Goal: Transaction & Acquisition: Book appointment/travel/reservation

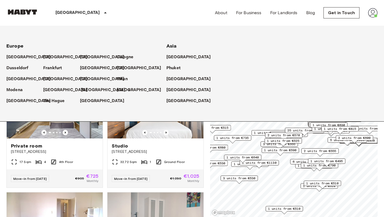
click at [83, 88] on p "[GEOGRAPHIC_DATA]" at bounding box center [103, 90] width 45 height 6
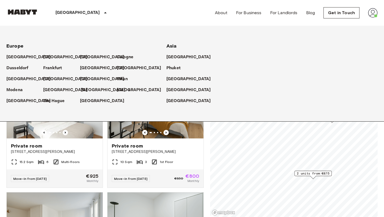
click at [87, 88] on p "[GEOGRAPHIC_DATA]" at bounding box center [103, 90] width 45 height 6
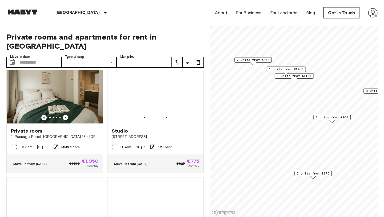
scroll to position [489, 0]
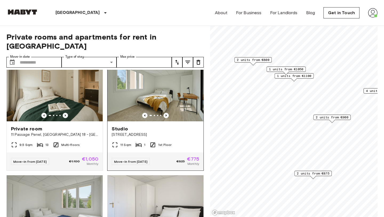
click at [183, 132] on div "Studio 37 Rue du Petit Bois, Montreuil" at bounding box center [156, 131] width 96 height 20
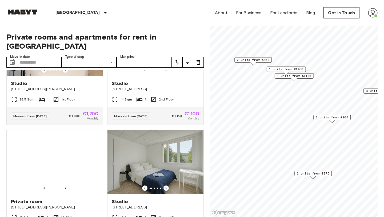
scroll to position [236, 0]
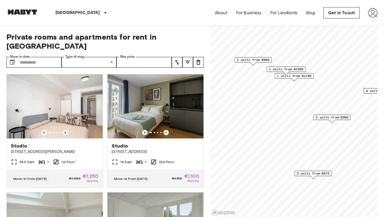
click at [19, 11] on img at bounding box center [22, 11] width 32 height 5
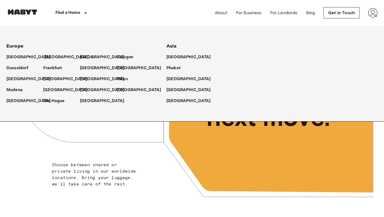
click at [50, 57] on p "[GEOGRAPHIC_DATA]" at bounding box center [66, 57] width 45 height 6
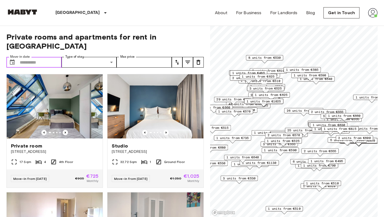
click at [23, 57] on input "Move-in date" at bounding box center [41, 62] width 42 height 11
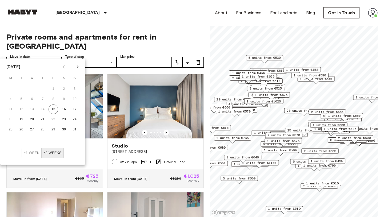
click at [79, 64] on icon "Next month" at bounding box center [77, 67] width 6 height 6
click at [34, 87] on button "1" at bounding box center [32, 89] width 10 height 10
type input "**********"
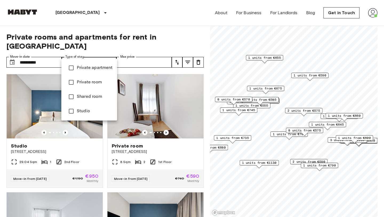
click at [189, 31] on div at bounding box center [192, 108] width 384 height 217
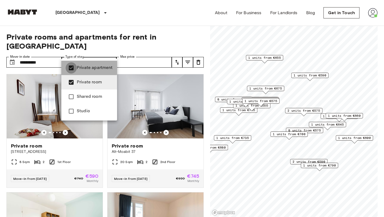
type input "**********"
click at [202, 21] on div at bounding box center [192, 108] width 384 height 217
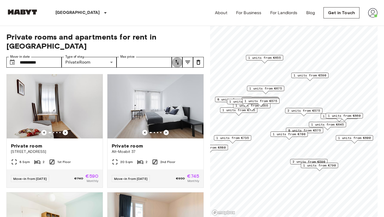
click at [176, 59] on icon "tune" at bounding box center [177, 62] width 6 height 6
click at [190, 70] on li "Lowest price" at bounding box center [198, 73] width 53 height 10
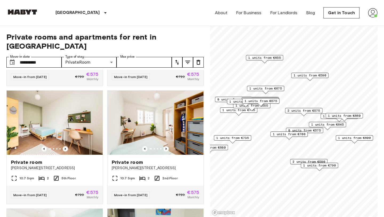
scroll to position [693, 0]
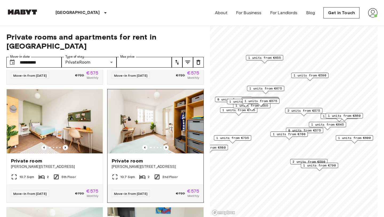
click at [170, 162] on div "Private room Klara-Franke-Straße 24-28" at bounding box center [156, 163] width 96 height 20
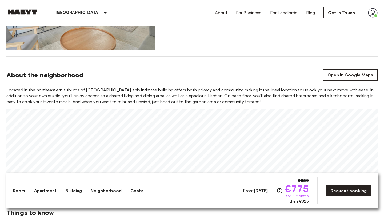
scroll to position [415, 0]
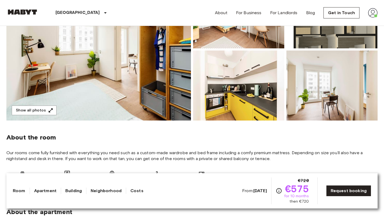
scroll to position [73, 0]
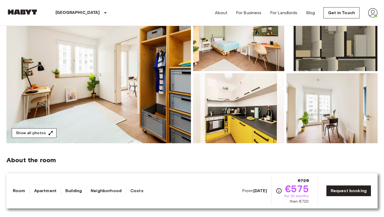
click at [42, 129] on button "Show all photos" at bounding box center [34, 133] width 45 height 10
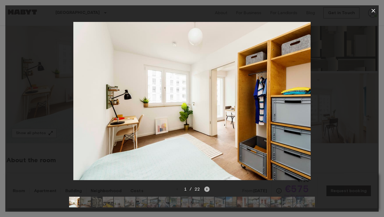
click at [207, 187] on icon "Next image" at bounding box center [207, 188] width 5 height 5
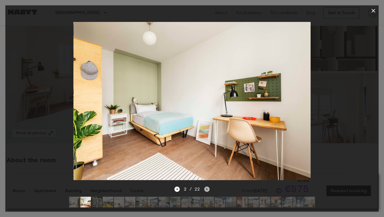
click at [207, 187] on icon "Next image" at bounding box center [207, 188] width 5 height 5
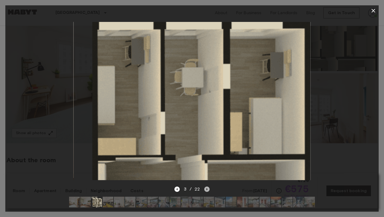
click at [207, 187] on icon "Next image" at bounding box center [207, 188] width 5 height 5
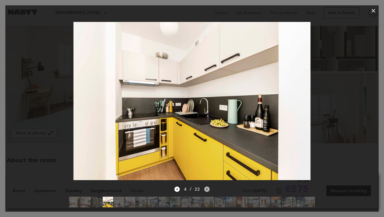
click at [207, 187] on icon "Next image" at bounding box center [207, 188] width 5 height 5
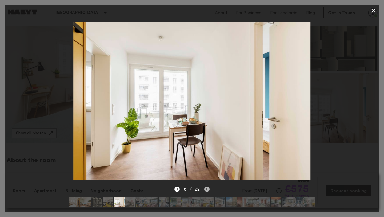
click at [207, 188] on icon "Next image" at bounding box center [207, 188] width 5 height 5
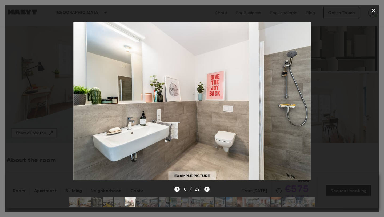
click at [207, 188] on icon "Next image" at bounding box center [207, 188] width 5 height 5
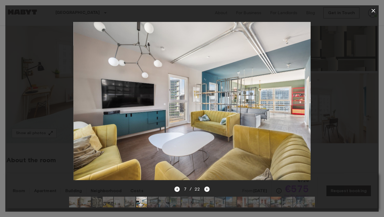
click at [372, 11] on icon "button" at bounding box center [374, 10] width 6 height 6
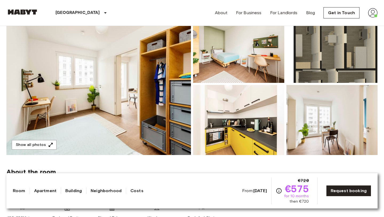
scroll to position [60, 0]
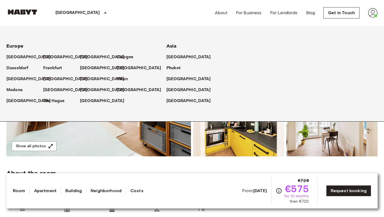
click at [60, 10] on p "[GEOGRAPHIC_DATA]" at bounding box center [78, 13] width 45 height 6
click at [51, 59] on p "[GEOGRAPHIC_DATA]" at bounding box center [66, 57] width 45 height 6
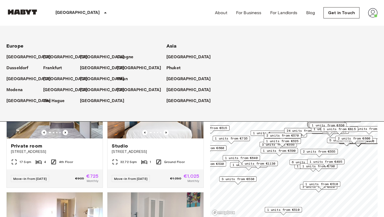
click at [208, 145] on div "Private rooms and apartments for rent in Berlin Move-in date ​ Move-in date Typ…" at bounding box center [192, 121] width 372 height 191
click at [207, 134] on div "Private rooms and apartments for rent in Berlin Move-in date ​ Move-in date Typ…" at bounding box center [192, 121] width 372 height 191
click at [46, 56] on p "[GEOGRAPHIC_DATA]" at bounding box center [66, 57] width 45 height 6
click at [42, 58] on div "[GEOGRAPHIC_DATA]" at bounding box center [24, 54] width 37 height 11
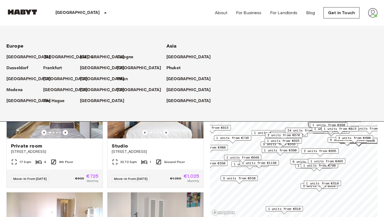
click at [45, 58] on p "[GEOGRAPHIC_DATA]" at bounding box center [66, 57] width 45 height 6
click at [102, 11] on icon at bounding box center [105, 13] width 6 height 6
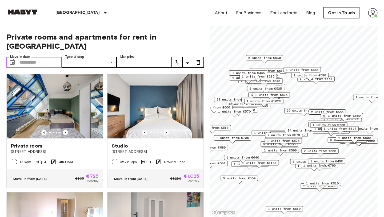
click at [28, 57] on input "Move-in date" at bounding box center [41, 62] width 42 height 11
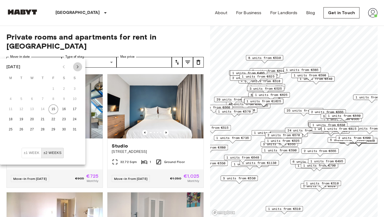
click at [75, 66] on icon "Next month" at bounding box center [77, 67] width 6 height 6
click at [6, 88] on button "1" at bounding box center [11, 89] width 10 height 10
type input "**********"
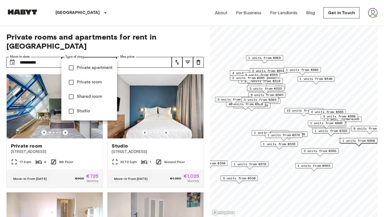
type input "**********"
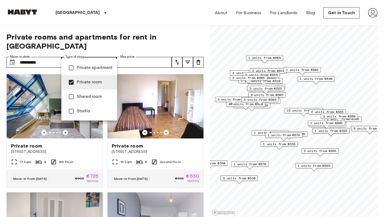
click at [187, 24] on div at bounding box center [192, 108] width 384 height 217
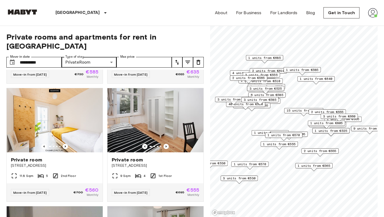
scroll to position [478, 0]
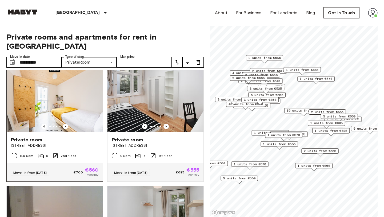
click at [79, 140] on div "Private room Müllerstraße 55A" at bounding box center [55, 142] width 96 height 20
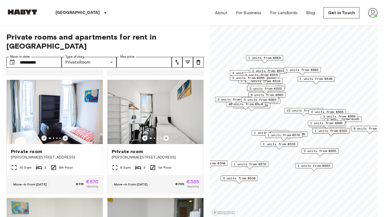
scroll to position [947, 0]
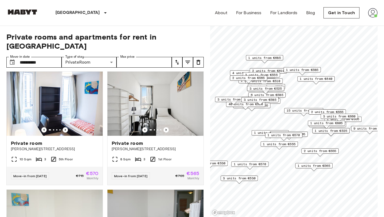
click at [176, 57] on button "tune" at bounding box center [177, 62] width 11 height 11
click at [178, 72] on li "Lowest price" at bounding box center [198, 73] width 53 height 10
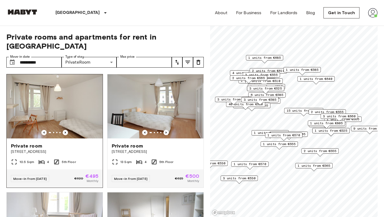
click at [92, 149] on div "Private room Stromstraße 36" at bounding box center [55, 148] width 96 height 20
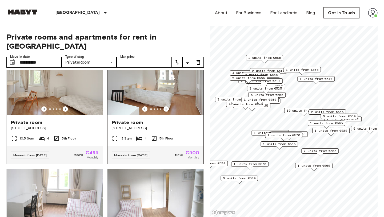
scroll to position [25, 0]
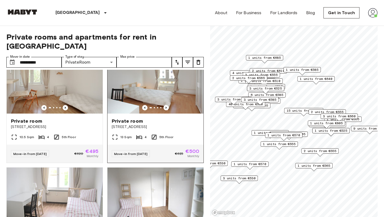
click at [186, 134] on div "13 Sqm 4 5th Floor" at bounding box center [156, 139] width 96 height 11
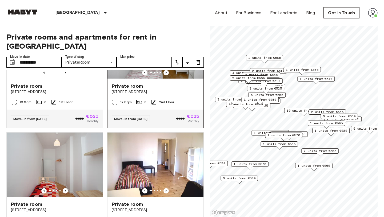
scroll to position [289, 0]
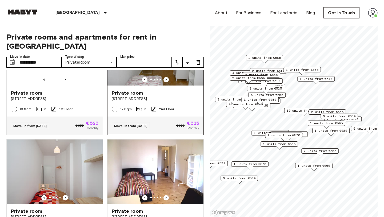
click at [176, 96] on span "Müllerstraße 6" at bounding box center [156, 98] width 88 height 5
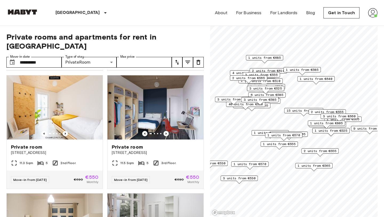
scroll to position [1180, 0]
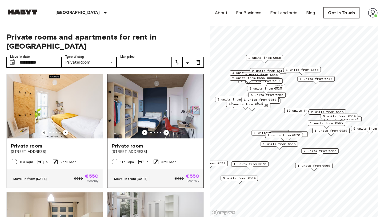
click at [174, 149] on span "[STREET_ADDRESS]" at bounding box center [156, 151] width 88 height 5
click at [190, 149] on span "[STREET_ADDRESS]" at bounding box center [156, 151] width 88 height 5
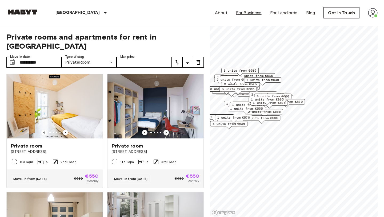
scroll to position [6, 0]
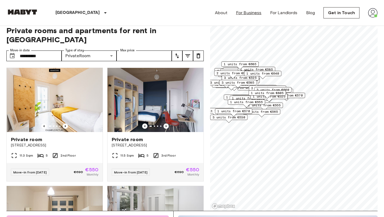
click at [221, 86] on div "3 units from €585" at bounding box center [237, 84] width 37 height 8
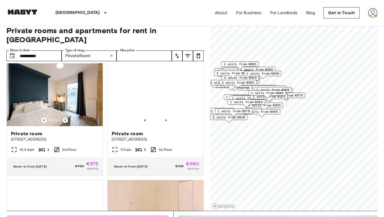
scroll to position [3901, 0]
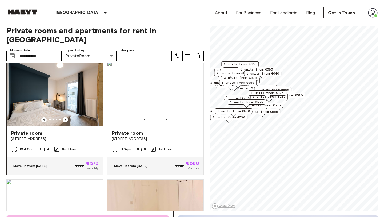
click at [71, 156] on div "Move-in from 18 Aug 25 €720 €575 Monthly" at bounding box center [55, 165] width 96 height 18
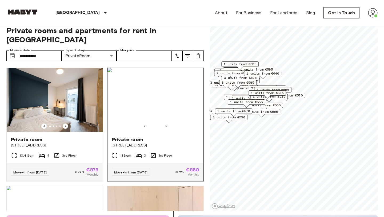
scroll to position [3885, 0]
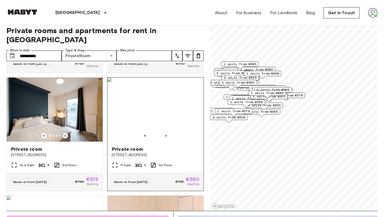
click at [163, 152] on span "Stromstraße 48" at bounding box center [156, 154] width 88 height 5
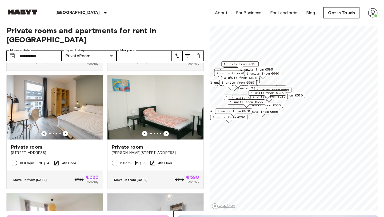
scroll to position [4595, 0]
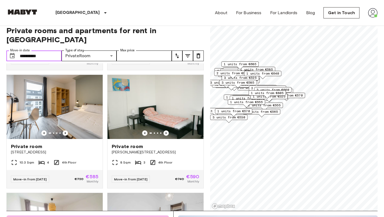
click at [26, 50] on input "**********" at bounding box center [41, 55] width 42 height 11
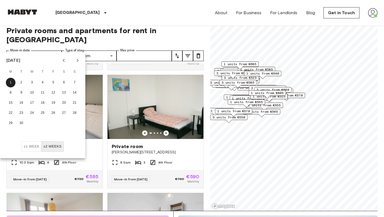
click at [106, 70] on div "Private room Bernhard-Weiß-Straße 1-3 8 Sqm 3 4th Floor Move-in from 18 Aug 25 …" at bounding box center [153, 129] width 101 height 118
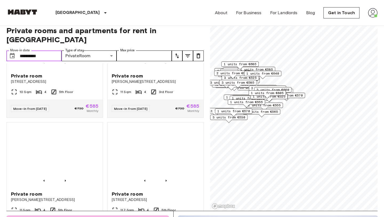
scroll to position [4429, 0]
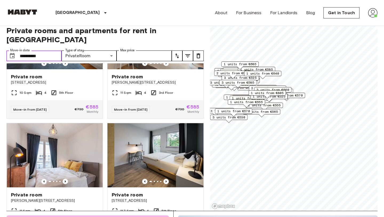
click at [52, 50] on input "**********" at bounding box center [41, 55] width 42 height 11
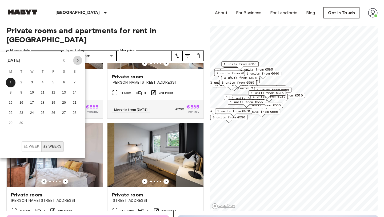
click at [74, 60] on button "Next month" at bounding box center [77, 60] width 9 height 9
click at [32, 80] on button "1" at bounding box center [32, 83] width 10 height 10
type input "**********"
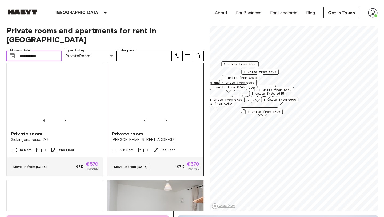
scroll to position [120, 0]
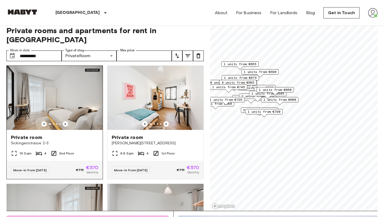
click at [92, 140] on span "Sickingenstrasse 2-3" at bounding box center [55, 142] width 88 height 5
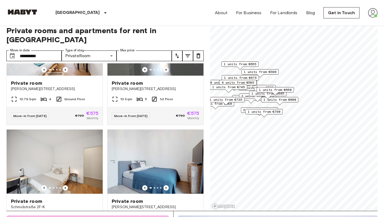
scroll to position [541, 0]
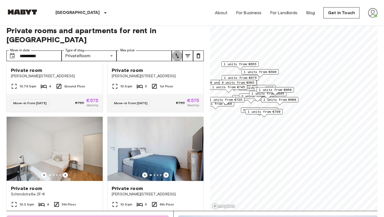
click at [175, 53] on icon "tune" at bounding box center [177, 56] width 6 height 6
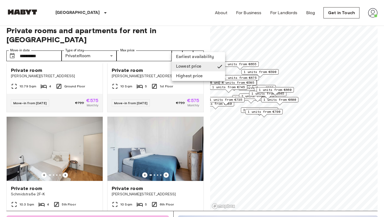
click at [166, 54] on div at bounding box center [192, 108] width 384 height 217
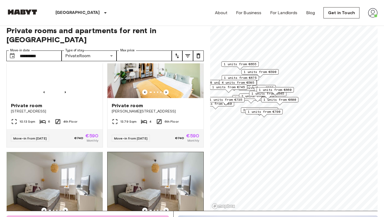
scroll to position [1331, 0]
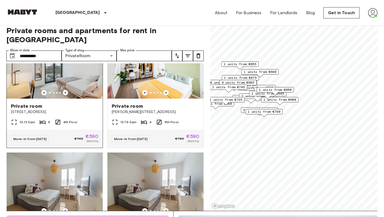
click at [95, 109] on span "Hermannstraße 14" at bounding box center [55, 111] width 88 height 5
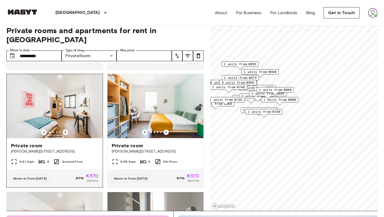
scroll to position [348, 0]
click at [79, 159] on span "Ground Floor" at bounding box center [72, 161] width 21 height 5
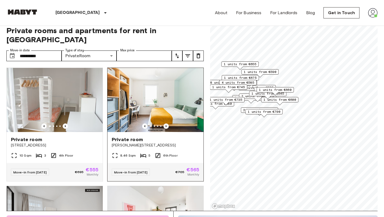
scroll to position [0, 0]
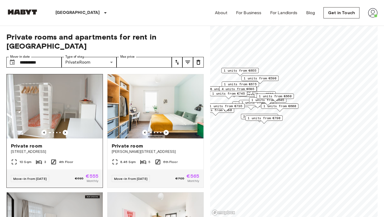
click at [83, 149] on span "Dreysestraße 12" at bounding box center [55, 151] width 88 height 5
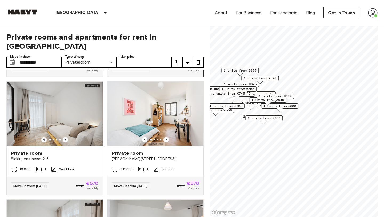
scroll to position [111, 0]
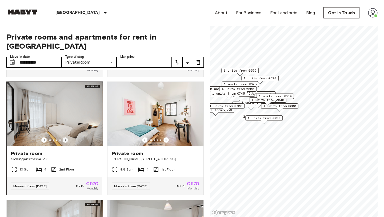
click at [65, 139] on icon "Previous image" at bounding box center [65, 140] width 1 height 2
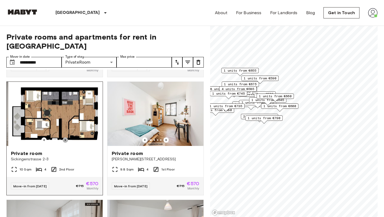
click at [65, 139] on icon "Previous image" at bounding box center [65, 140] width 1 height 2
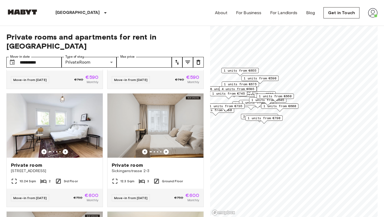
scroll to position [1531, 0]
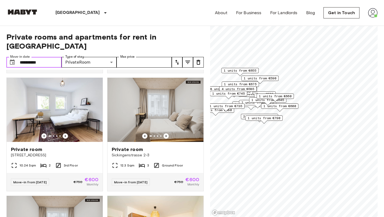
click at [23, 57] on input "**********" at bounding box center [41, 62] width 42 height 11
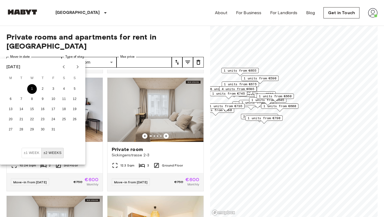
click at [33, 91] on button "1" at bounding box center [32, 89] width 10 height 10
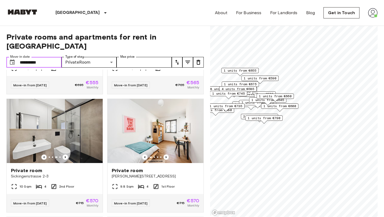
scroll to position [95, 0]
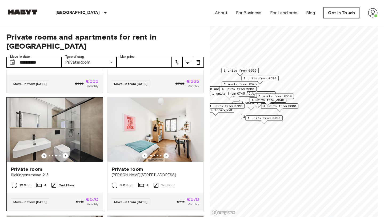
click at [85, 182] on div "10 Sqm 4 2nd Floor" at bounding box center [55, 187] width 96 height 11
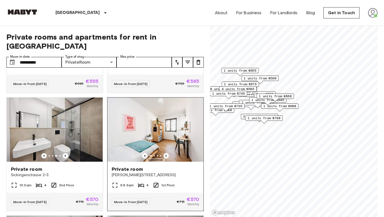
scroll to position [100, 0]
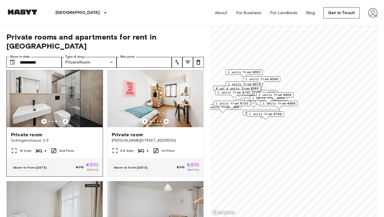
scroll to position [132, 0]
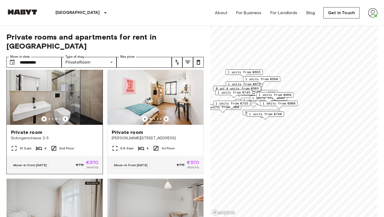
click at [85, 145] on div "10 Sqm 4 2nd Floor" at bounding box center [55, 150] width 96 height 11
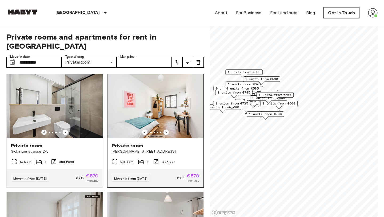
scroll to position [112, 0]
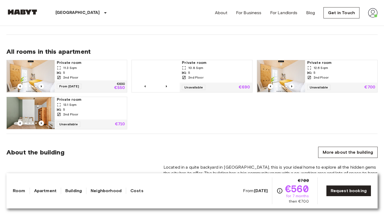
scroll to position [335, 0]
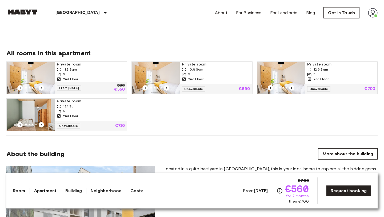
click at [114, 76] on div "5" at bounding box center [91, 74] width 68 height 5
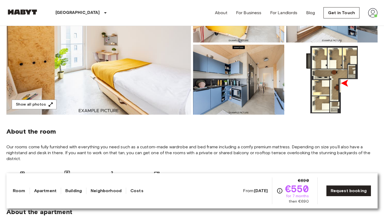
scroll to position [111, 0]
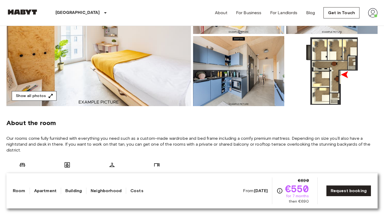
click at [44, 97] on button "Show all photos" at bounding box center [34, 96] width 45 height 10
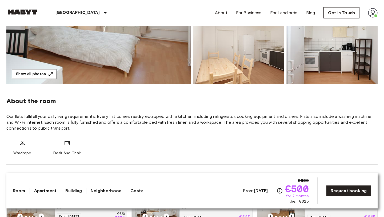
scroll to position [117, 0]
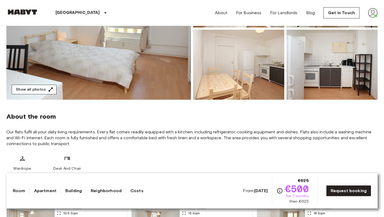
click at [52, 92] on icon "button" at bounding box center [50, 89] width 5 height 5
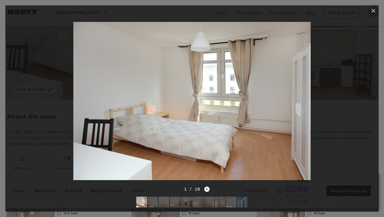
click at [376, 10] on icon "button" at bounding box center [374, 10] width 6 height 6
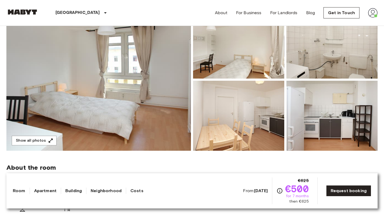
scroll to position [0, 0]
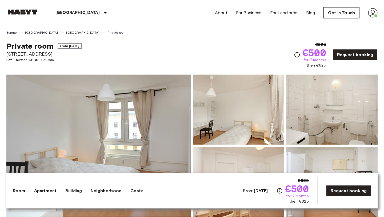
click at [377, 15] on img at bounding box center [373, 13] width 10 height 10
click at [347, 22] on li "Profile" at bounding box center [353, 23] width 53 height 10
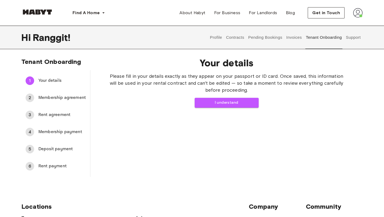
click at [239, 34] on button "Contracts" at bounding box center [235, 37] width 19 height 23
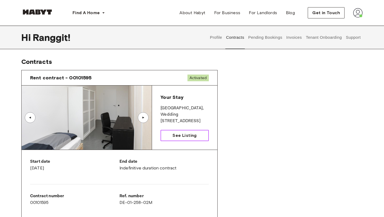
click at [176, 137] on span "See Listing" at bounding box center [185, 135] width 24 height 6
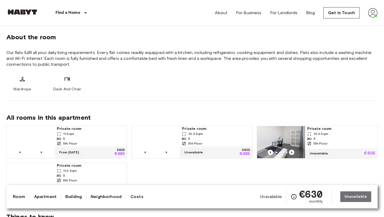
scroll to position [190, 0]
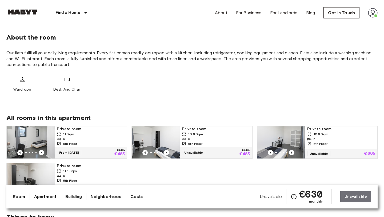
click at [213, 143] on div "5th Floor" at bounding box center [216, 143] width 68 height 5
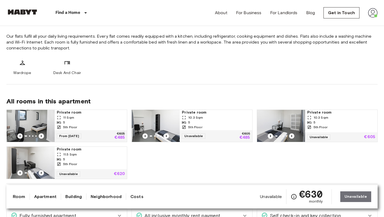
scroll to position [243, 0]
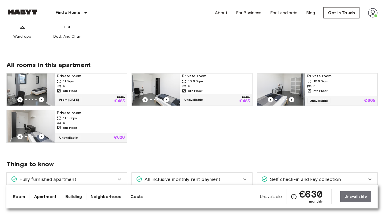
click at [343, 80] on div "10.3 Sqm" at bounding box center [342, 81] width 68 height 5
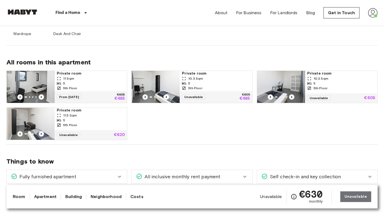
scroll to position [234, 0]
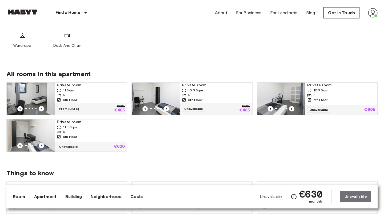
click at [105, 140] on div "Private room 11.5 Sqm 5 5th Floor" at bounding box center [91, 130] width 72 height 22
click at [103, 105] on div "From 19 Oct 25 €605 €485" at bounding box center [91, 109] width 72 height 12
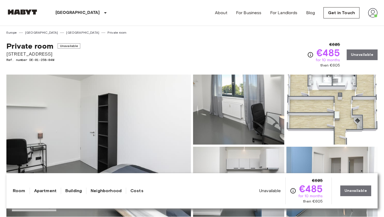
click at [328, 56] on span "€485" at bounding box center [329, 53] width 24 height 10
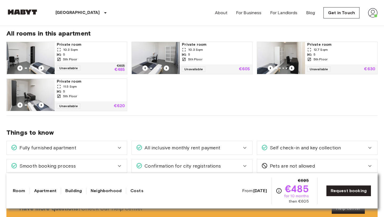
scroll to position [279, 0]
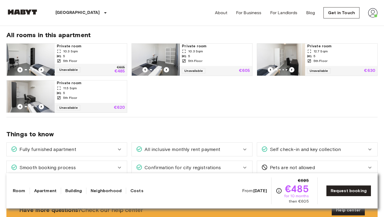
click at [313, 57] on div "5" at bounding box center [342, 56] width 68 height 5
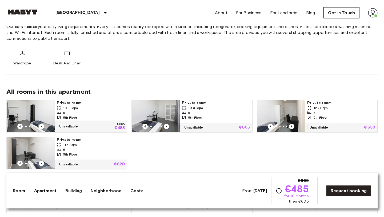
scroll to position [207, 0]
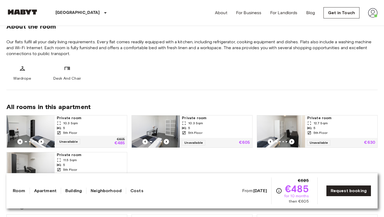
click at [100, 130] on div "5th Floor" at bounding box center [91, 132] width 68 height 5
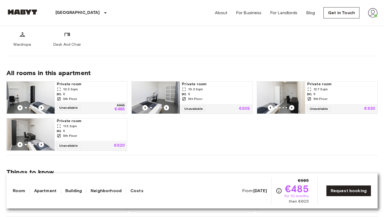
scroll to position [241, 0]
click at [111, 105] on div "Unavailable €605 €485" at bounding box center [91, 107] width 72 height 12
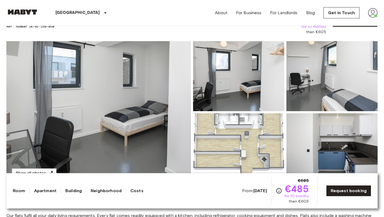
scroll to position [0, 0]
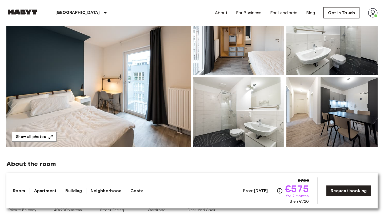
scroll to position [78, 0]
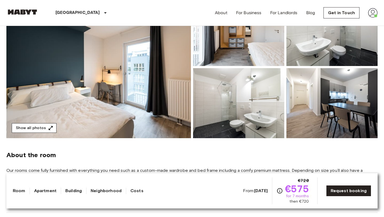
click at [38, 127] on button "Show all photos" at bounding box center [34, 128] width 45 height 10
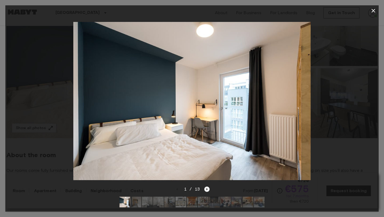
click at [207, 188] on icon "Next image" at bounding box center [207, 189] width 1 height 2
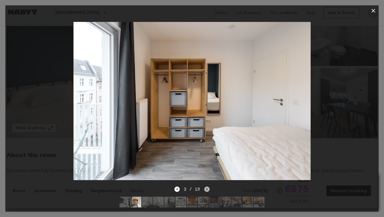
click at [207, 189] on icon "Next image" at bounding box center [207, 189] width 1 height 2
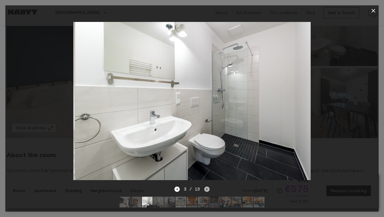
click at [207, 189] on icon "Next image" at bounding box center [207, 189] width 1 height 2
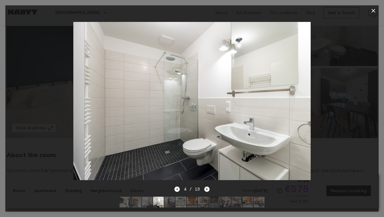
click at [207, 189] on icon "Next image" at bounding box center [207, 189] width 1 height 2
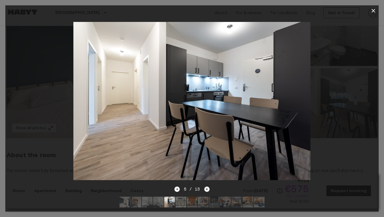
click at [207, 188] on icon "Next image" at bounding box center [207, 189] width 1 height 2
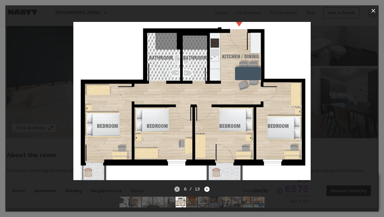
click at [178, 191] on icon "Previous image" at bounding box center [177, 188] width 5 height 5
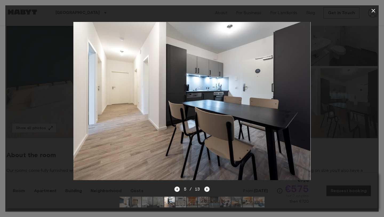
click at [205, 190] on icon "Next image" at bounding box center [207, 188] width 5 height 5
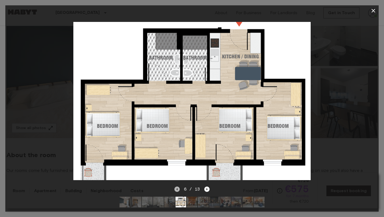
click at [178, 190] on icon "Previous image" at bounding box center [177, 188] width 5 height 5
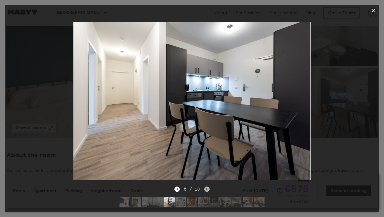
click at [209, 188] on icon "Next image" at bounding box center [207, 188] width 5 height 5
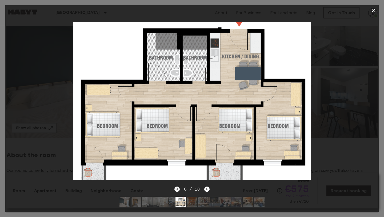
click at [177, 189] on icon "Previous image" at bounding box center [176, 189] width 1 height 2
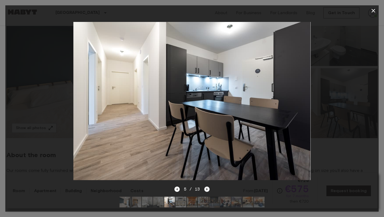
click at [207, 190] on icon "Next image" at bounding box center [207, 188] width 5 height 5
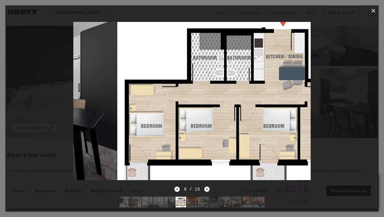
click at [207, 190] on icon "Next image" at bounding box center [207, 188] width 5 height 5
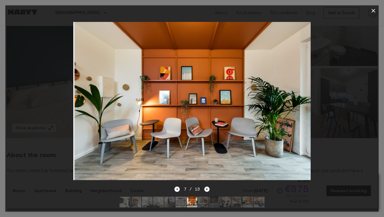
click at [207, 191] on icon "Next image" at bounding box center [207, 188] width 5 height 5
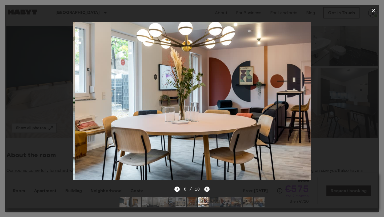
click at [207, 191] on icon "Next image" at bounding box center [207, 188] width 5 height 5
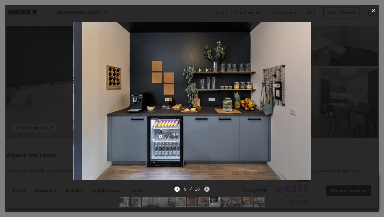
click at [207, 191] on icon "Next image" at bounding box center [207, 188] width 5 height 5
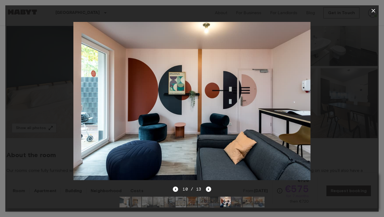
click at [374, 10] on icon "button" at bounding box center [374, 10] width 6 height 6
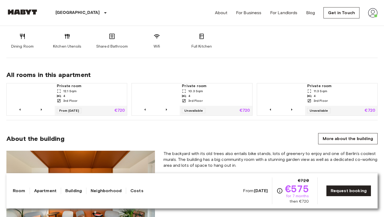
scroll to position [307, 0]
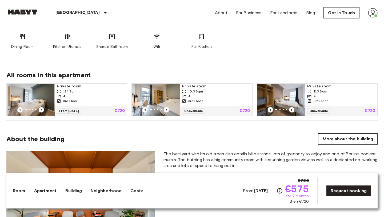
click at [112, 93] on div "12.1 Sqm" at bounding box center [91, 91] width 68 height 5
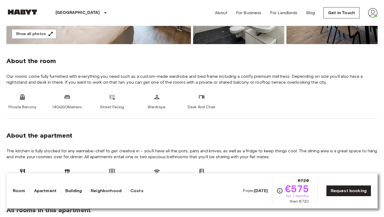
scroll to position [174, 0]
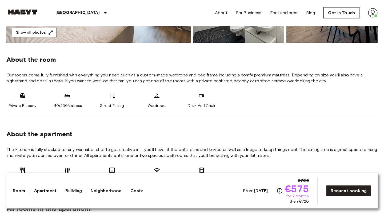
click at [109, 190] on link "Neighborhood" at bounding box center [106, 190] width 31 height 6
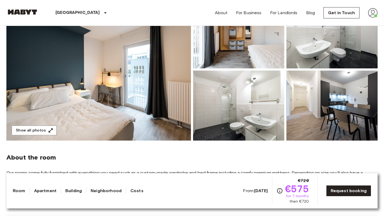
scroll to position [89, 0]
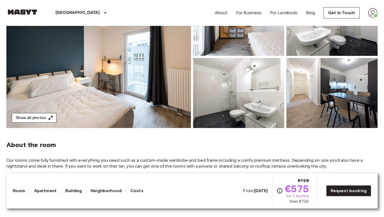
click at [44, 115] on button "Show all photos" at bounding box center [34, 118] width 45 height 10
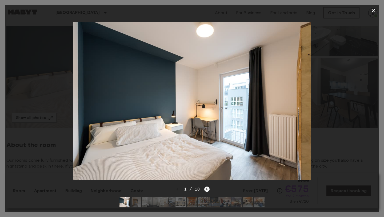
click at [205, 189] on icon "Next image" at bounding box center [207, 188] width 5 height 5
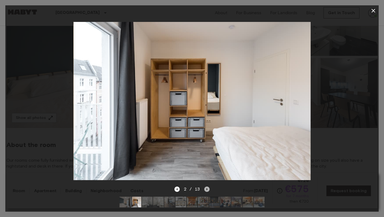
click at [209, 187] on icon "Next image" at bounding box center [207, 188] width 5 height 5
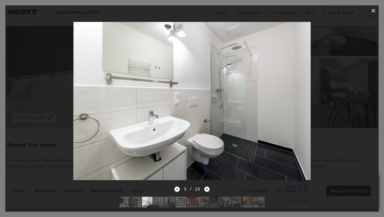
click at [209, 187] on icon "Next image" at bounding box center [207, 188] width 5 height 5
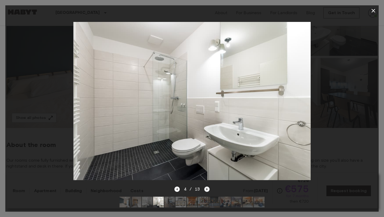
click at [209, 187] on icon "Next image" at bounding box center [207, 188] width 5 height 5
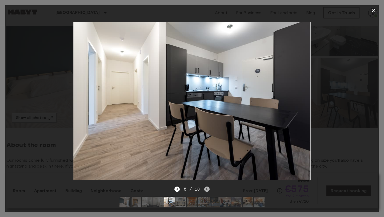
click at [209, 187] on icon "Next image" at bounding box center [207, 188] width 5 height 5
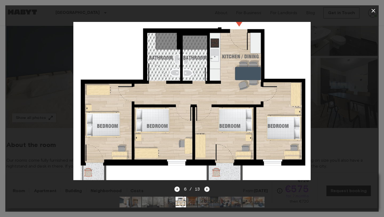
click at [207, 189] on icon "Next image" at bounding box center [207, 189] width 1 height 2
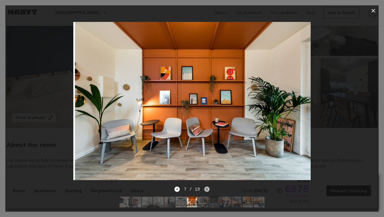
click at [207, 189] on icon "Next image" at bounding box center [207, 188] width 5 height 5
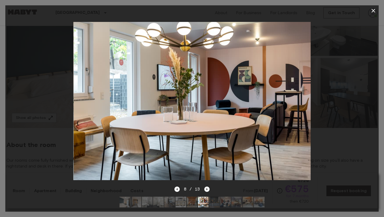
click at [373, 9] on icon "button" at bounding box center [374, 10] width 6 height 6
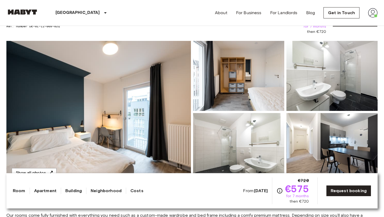
scroll to position [34, 0]
click at [47, 168] on button "Show all photos" at bounding box center [34, 173] width 45 height 10
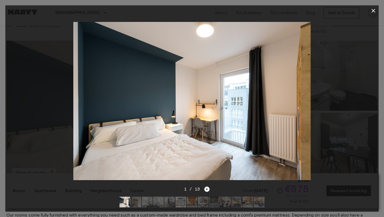
click at [206, 189] on icon "Next image" at bounding box center [207, 188] width 5 height 5
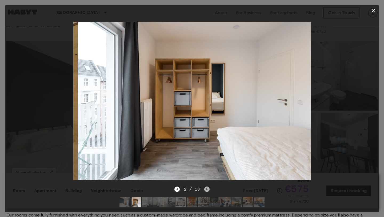
click at [206, 189] on icon "Next image" at bounding box center [207, 188] width 5 height 5
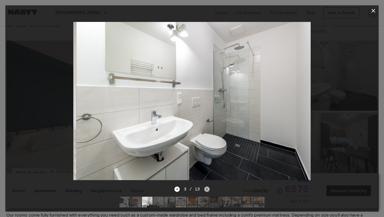
click at [206, 189] on icon "Next image" at bounding box center [207, 188] width 5 height 5
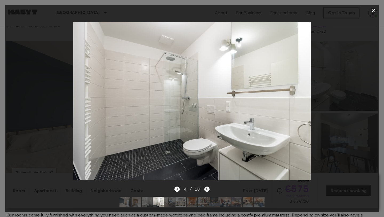
click at [206, 189] on icon "Next image" at bounding box center [207, 188] width 5 height 5
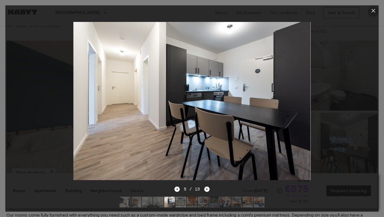
click at [374, 10] on icon "button" at bounding box center [374, 11] width 4 height 4
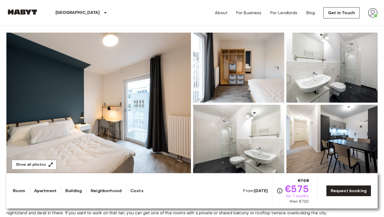
scroll to position [0, 0]
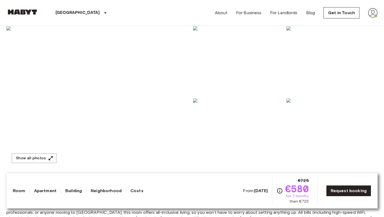
scroll to position [51, 0]
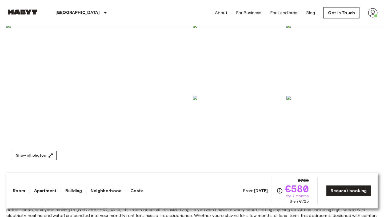
click at [42, 151] on button "Show all photos" at bounding box center [34, 156] width 45 height 10
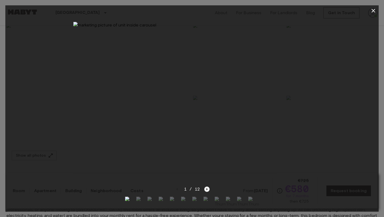
click at [206, 187] on icon "Next image" at bounding box center [207, 188] width 5 height 5
click at [177, 189] on icon "Previous image" at bounding box center [176, 189] width 1 height 2
click at [154, 64] on img at bounding box center [191, 101] width 237 height 158
click at [151, 26] on img at bounding box center [191, 101] width 237 height 158
click at [374, 13] on icon "button" at bounding box center [374, 10] width 6 height 6
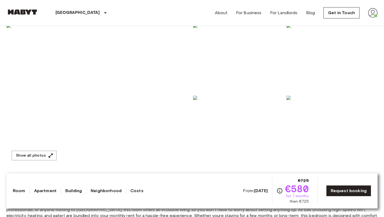
click at [319, 135] on img at bounding box center [332, 131] width 91 height 70
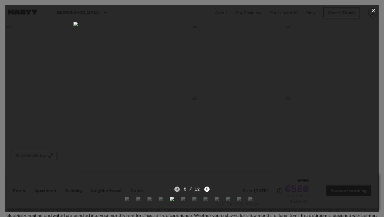
click at [178, 187] on icon "Previous image" at bounding box center [177, 188] width 5 height 5
click at [207, 187] on icon "Next image" at bounding box center [207, 188] width 5 height 5
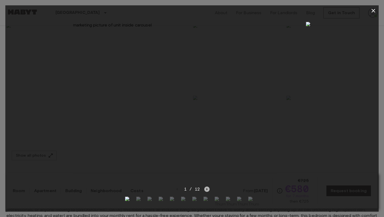
click at [207, 187] on icon "Next image" at bounding box center [207, 188] width 5 height 5
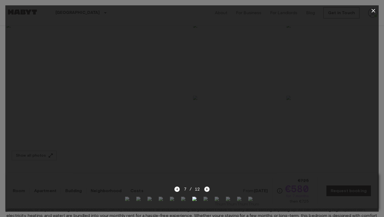
click at [207, 187] on icon "Next image" at bounding box center [207, 188] width 5 height 5
click at [375, 9] on icon "button" at bounding box center [374, 11] width 4 height 4
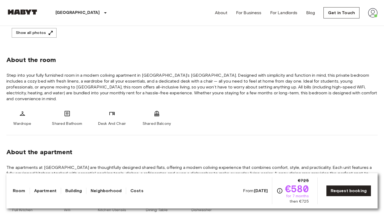
scroll to position [0, 0]
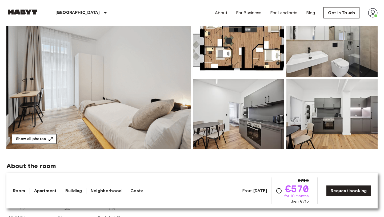
scroll to position [70, 0]
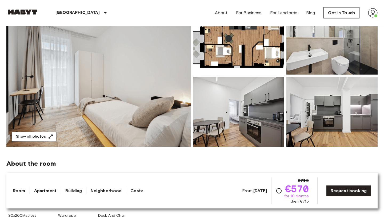
click at [40, 131] on img at bounding box center [98, 76] width 185 height 142
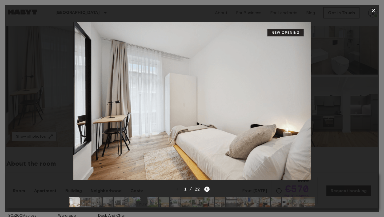
click at [207, 187] on icon "Next image" at bounding box center [207, 188] width 5 height 5
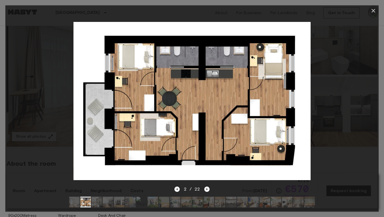
click at [371, 13] on icon "button" at bounding box center [374, 10] width 6 height 6
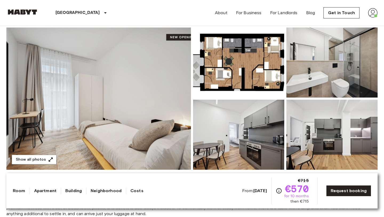
scroll to position [58, 0]
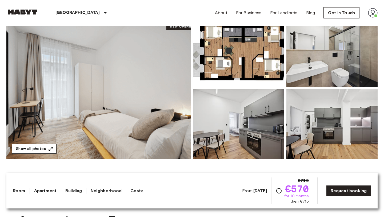
click at [33, 146] on button "Show all photos" at bounding box center [34, 149] width 45 height 10
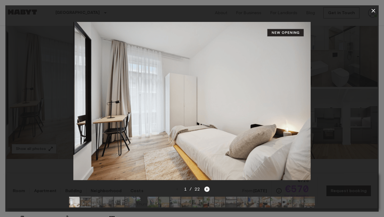
click at [207, 188] on icon "Next image" at bounding box center [207, 189] width 1 height 2
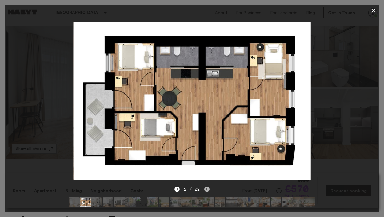
click at [207, 188] on icon "Next image" at bounding box center [207, 189] width 1 height 2
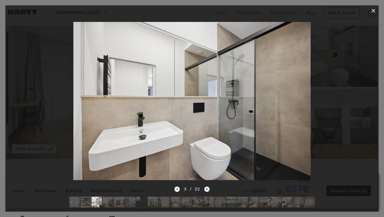
click at [207, 188] on icon "Next image" at bounding box center [207, 189] width 1 height 2
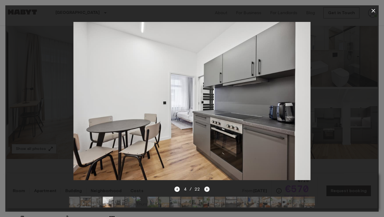
click at [207, 188] on icon "Next image" at bounding box center [207, 189] width 1 height 2
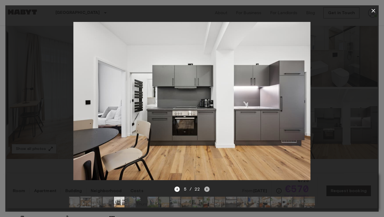
click at [207, 188] on icon "Next image" at bounding box center [207, 189] width 1 height 2
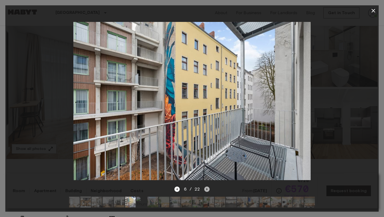
click at [207, 188] on icon "Next image" at bounding box center [207, 189] width 1 height 2
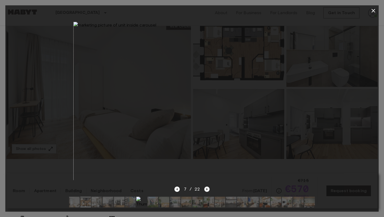
click at [207, 188] on icon "Next image" at bounding box center [207, 189] width 1 height 2
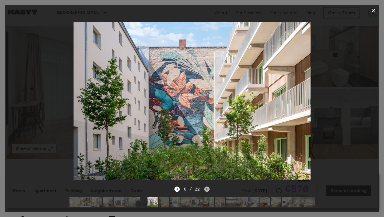
click at [207, 189] on icon "Next image" at bounding box center [207, 189] width 1 height 2
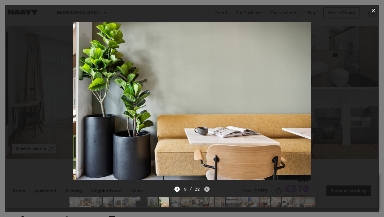
click at [207, 189] on icon "Next image" at bounding box center [207, 189] width 1 height 2
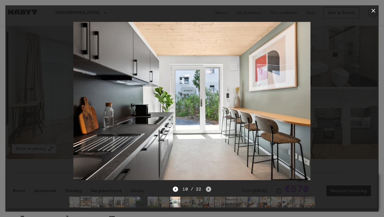
click at [207, 189] on icon "Next image" at bounding box center [208, 188] width 5 height 5
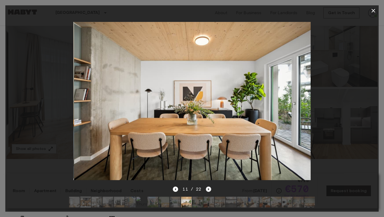
click at [207, 189] on icon "Next image" at bounding box center [208, 188] width 5 height 5
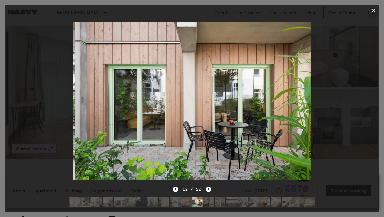
click at [207, 189] on icon "Next image" at bounding box center [208, 188] width 5 height 5
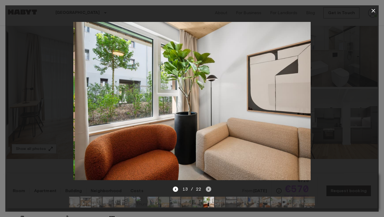
click at [207, 189] on icon "Next image" at bounding box center [208, 188] width 5 height 5
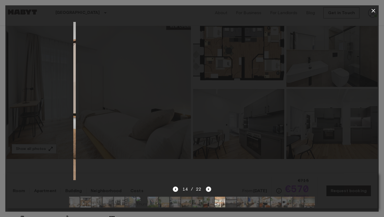
click at [207, 189] on icon "Next image" at bounding box center [208, 188] width 5 height 5
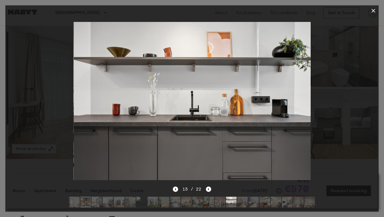
click at [379, 11] on div at bounding box center [192, 108] width 384 height 217
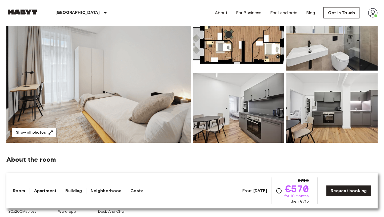
scroll to position [76, 0]
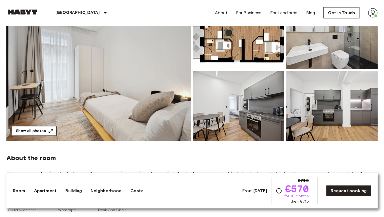
click at [31, 127] on button "Show all photos" at bounding box center [34, 131] width 45 height 10
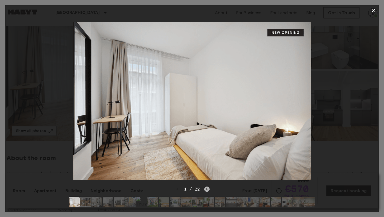
click at [207, 191] on icon "Next image" at bounding box center [207, 188] width 5 height 5
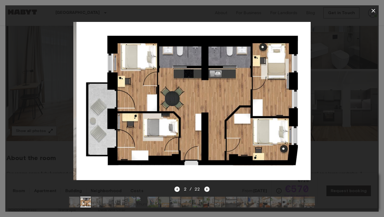
click at [207, 191] on icon "Next image" at bounding box center [207, 188] width 5 height 5
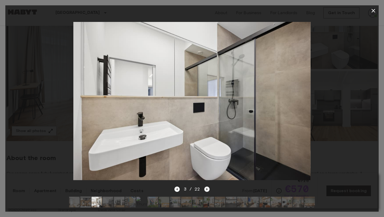
click at [207, 191] on icon "Next image" at bounding box center [207, 188] width 5 height 5
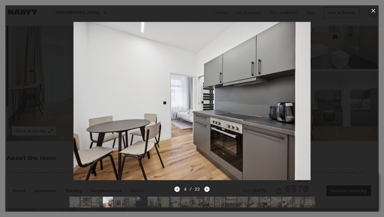
click at [207, 191] on icon "Next image" at bounding box center [207, 188] width 5 height 5
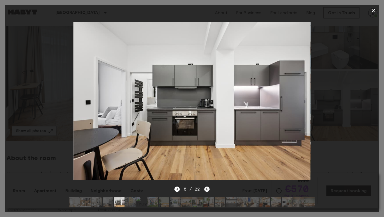
click at [207, 191] on icon "Next image" at bounding box center [207, 188] width 5 height 5
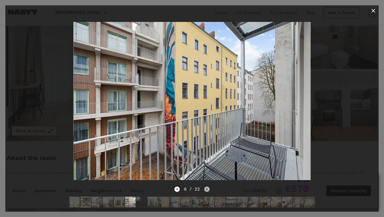
click at [207, 191] on icon "Next image" at bounding box center [207, 188] width 5 height 5
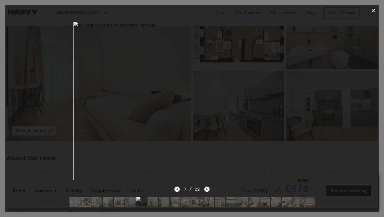
click at [207, 191] on icon "Next image" at bounding box center [207, 188] width 5 height 5
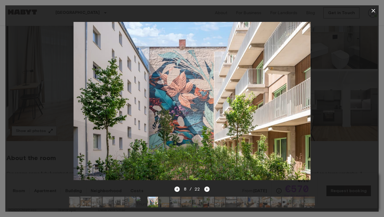
click at [373, 12] on icon "button" at bounding box center [374, 10] width 6 height 6
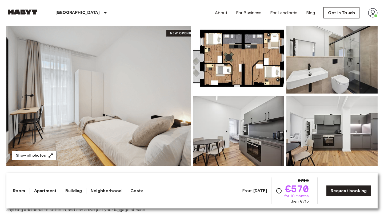
scroll to position [49, 0]
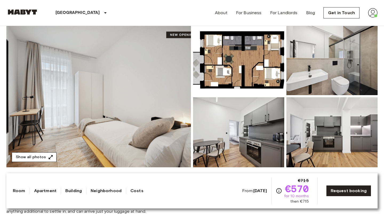
click at [48, 155] on icon "button" at bounding box center [50, 156] width 5 height 5
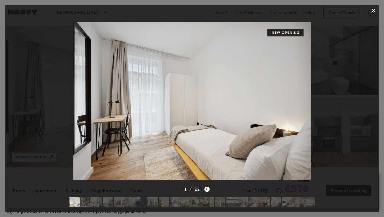
click at [207, 188] on icon "Next image" at bounding box center [207, 189] width 1 height 2
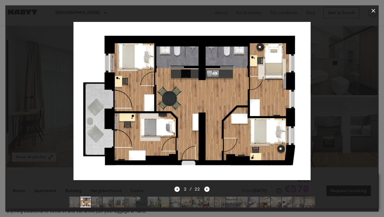
click at [374, 10] on icon "button" at bounding box center [374, 11] width 4 height 4
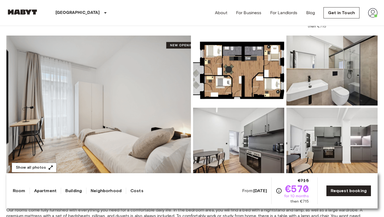
scroll to position [40, 0]
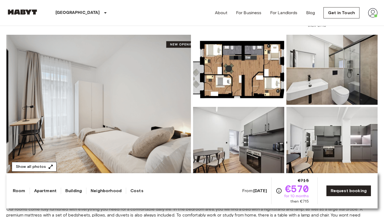
click at [45, 167] on button "Show all photos" at bounding box center [34, 167] width 45 height 10
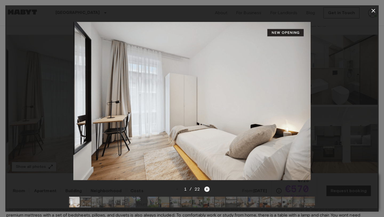
click at [206, 189] on icon "Next image" at bounding box center [207, 188] width 5 height 5
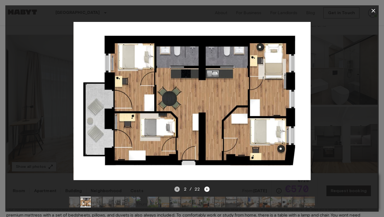
click at [179, 189] on icon "Previous image" at bounding box center [177, 188] width 5 height 5
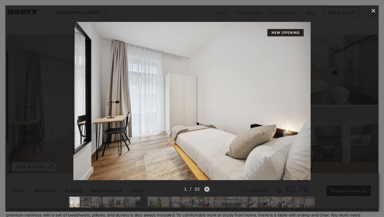
click at [205, 188] on icon "Next image" at bounding box center [207, 188] width 5 height 5
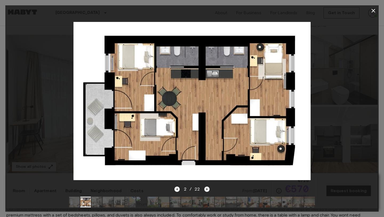
click at [205, 188] on icon "Next image" at bounding box center [207, 188] width 5 height 5
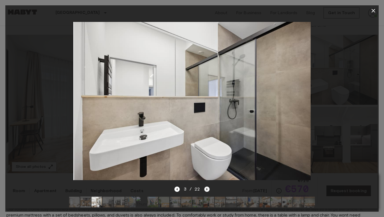
click at [205, 188] on icon "Next image" at bounding box center [207, 188] width 5 height 5
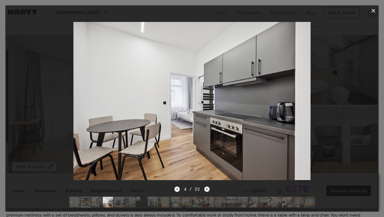
click at [205, 188] on icon "Next image" at bounding box center [207, 188] width 5 height 5
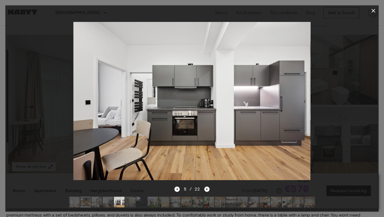
click at [205, 188] on icon "Next image" at bounding box center [207, 188] width 5 height 5
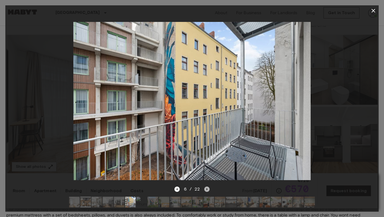
click at [205, 188] on icon "Next image" at bounding box center [207, 188] width 5 height 5
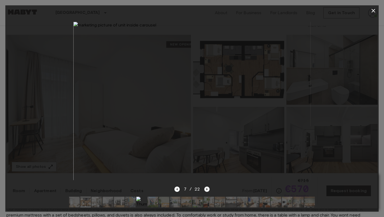
click at [205, 188] on icon "Next image" at bounding box center [207, 188] width 5 height 5
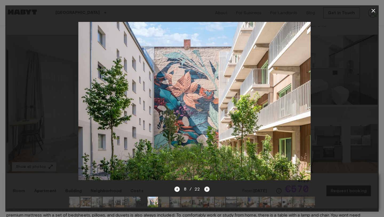
click at [205, 188] on icon "Next image" at bounding box center [207, 188] width 5 height 5
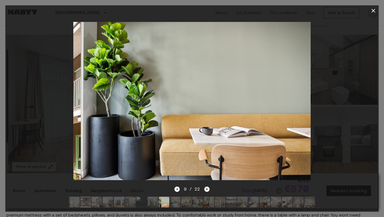
click at [205, 188] on icon "Next image" at bounding box center [207, 188] width 5 height 5
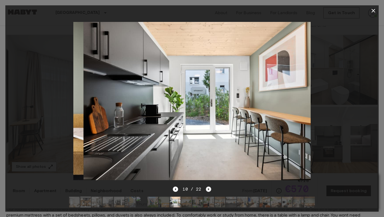
click at [205, 188] on div "10 / 22" at bounding box center [192, 189] width 38 height 6
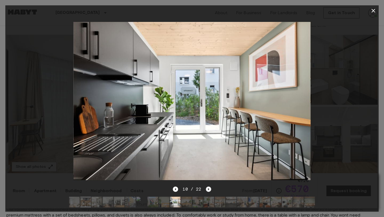
click at [205, 188] on div "10 / 22" at bounding box center [192, 189] width 38 height 6
click at [373, 11] on icon "button" at bounding box center [374, 11] width 4 height 4
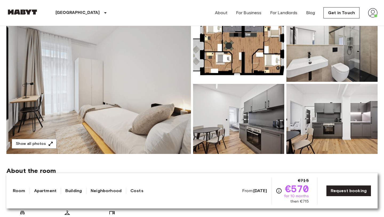
scroll to position [69, 0]
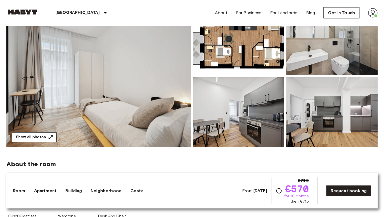
click at [45, 134] on button "Show all photos" at bounding box center [34, 137] width 45 height 10
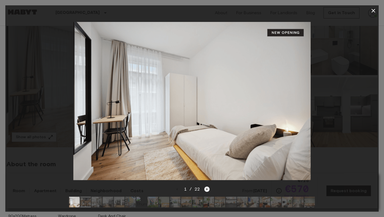
click at [207, 189] on icon "Next image" at bounding box center [207, 189] width 1 height 2
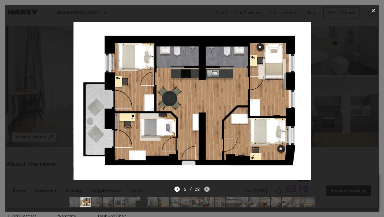
click at [207, 189] on icon "Next image" at bounding box center [207, 189] width 1 height 2
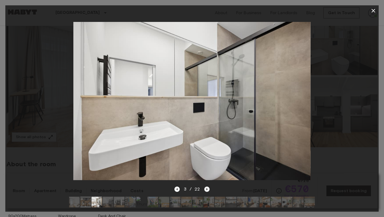
click at [208, 188] on icon "Next image" at bounding box center [207, 188] width 5 height 5
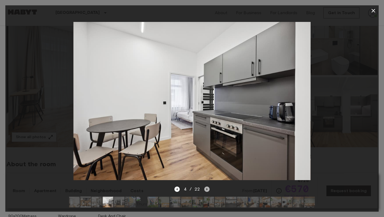
click at [208, 188] on icon "Next image" at bounding box center [207, 188] width 5 height 5
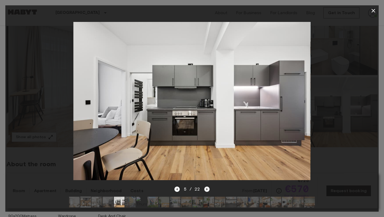
click at [208, 188] on icon "Next image" at bounding box center [207, 188] width 5 height 5
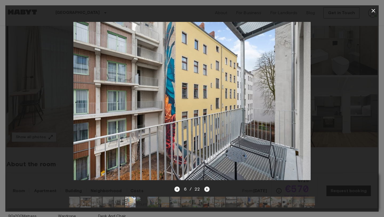
click at [208, 189] on icon "Next image" at bounding box center [207, 188] width 5 height 5
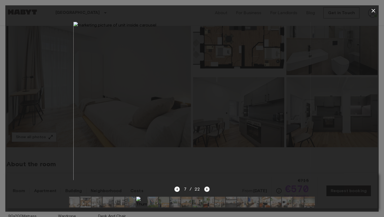
click at [208, 189] on icon "Next image" at bounding box center [207, 188] width 5 height 5
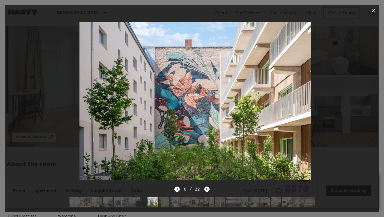
click at [208, 189] on icon "Next image" at bounding box center [207, 188] width 5 height 5
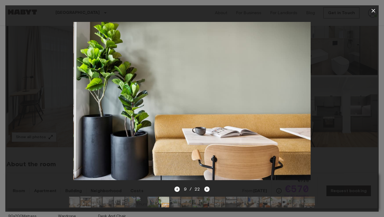
click at [372, 8] on icon "button" at bounding box center [374, 10] width 6 height 6
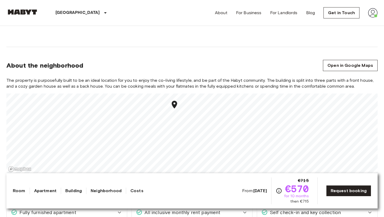
scroll to position [530, 0]
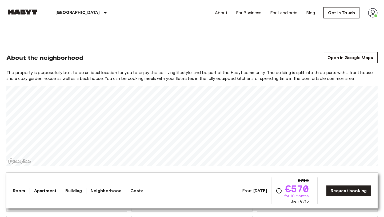
click at [193, 68] on section "About the neighborhood Open in Google Maps The property is purposefully built t…" at bounding box center [192, 105] width 372 height 133
click at [159, 77] on div "The property is purposefully built to be an ideal location for you to enjoy the…" at bounding box center [192, 118] width 372 height 96
click at [239, 70] on div "The property is purposefully built to be an ideal location for you to enjoy the…" at bounding box center [192, 118] width 372 height 96
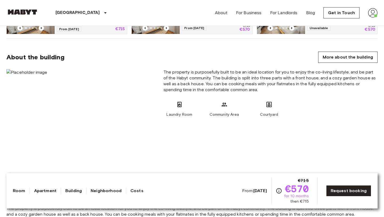
scroll to position [505, 0]
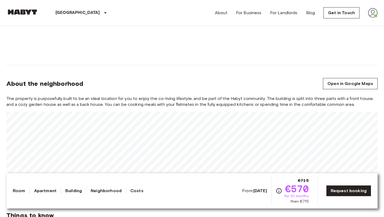
click at [157, 177] on div "Europe Germany Berlin Private room Private room From Oct 3 2025 Sickingenstrass…" at bounding box center [192, 208] width 384 height 1374
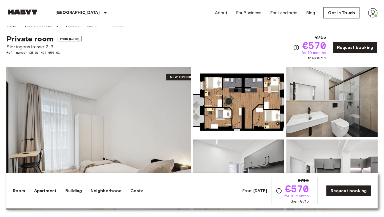
scroll to position [0, 0]
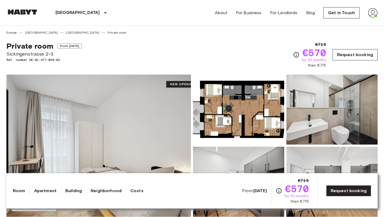
click at [343, 54] on link "Request booking" at bounding box center [355, 54] width 45 height 11
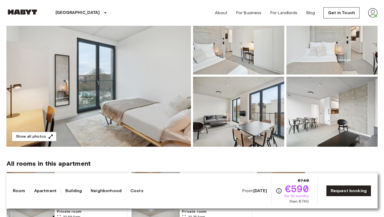
scroll to position [73, 0]
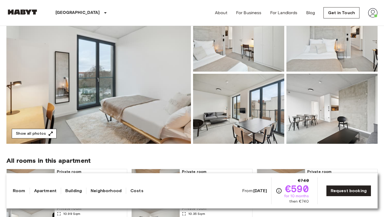
click at [32, 132] on button "Show all photos" at bounding box center [34, 134] width 45 height 10
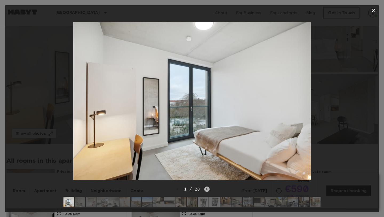
click at [207, 189] on icon "Next image" at bounding box center [207, 189] width 1 height 2
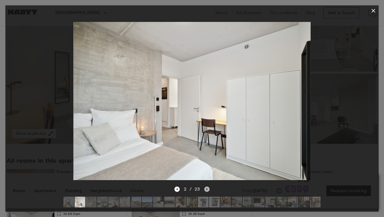
click at [207, 189] on icon "Next image" at bounding box center [207, 189] width 1 height 2
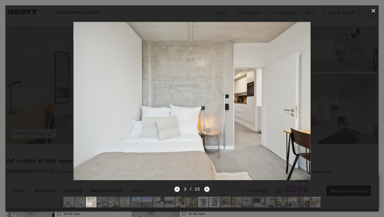
click at [207, 189] on icon "Next image" at bounding box center [207, 189] width 1 height 2
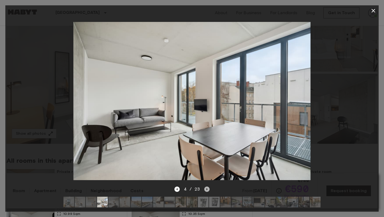
click at [209, 190] on icon "Next image" at bounding box center [207, 188] width 5 height 5
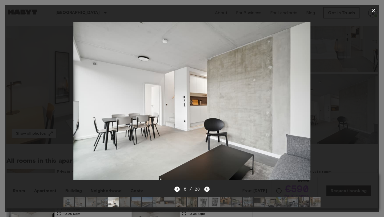
click at [209, 190] on icon "Next image" at bounding box center [207, 188] width 5 height 5
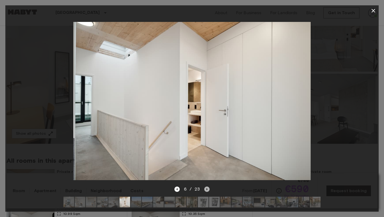
click at [209, 190] on icon "Next image" at bounding box center [207, 188] width 5 height 5
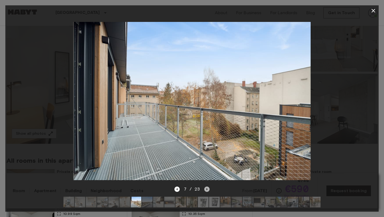
click at [209, 190] on icon "Next image" at bounding box center [207, 188] width 5 height 5
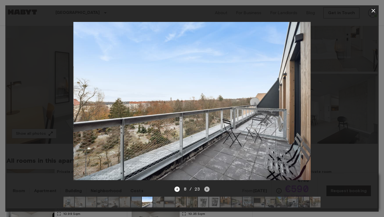
click at [209, 190] on icon "Next image" at bounding box center [207, 188] width 5 height 5
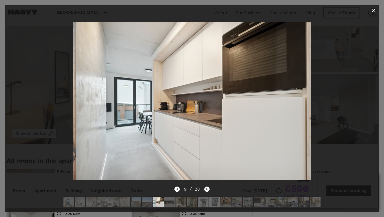
click at [209, 190] on icon "Next image" at bounding box center [207, 188] width 5 height 5
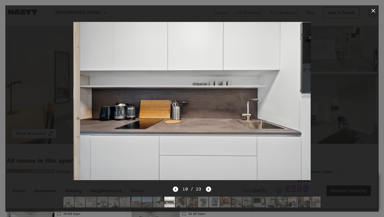
click at [209, 190] on icon "Next image" at bounding box center [208, 188] width 5 height 5
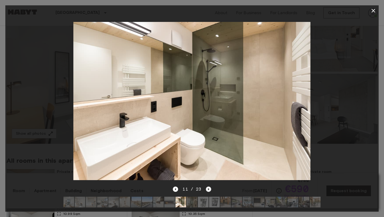
click at [209, 190] on icon "Next image" at bounding box center [208, 188] width 5 height 5
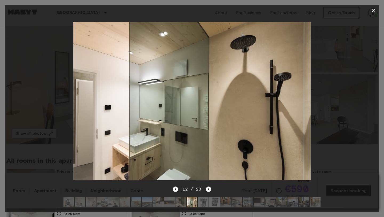
click at [177, 191] on icon "Previous image" at bounding box center [175, 188] width 5 height 5
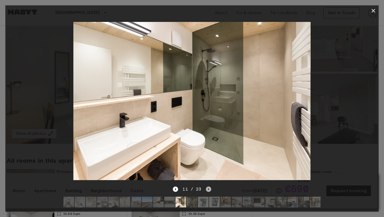
click at [207, 188] on icon "Next image" at bounding box center [208, 188] width 5 height 5
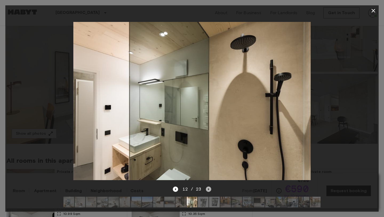
click at [207, 188] on icon "Next image" at bounding box center [208, 188] width 5 height 5
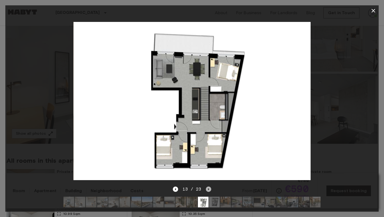
click at [207, 188] on icon "Next image" at bounding box center [208, 188] width 5 height 5
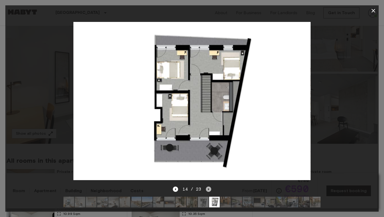
click at [207, 188] on icon "Next image" at bounding box center [208, 188] width 5 height 5
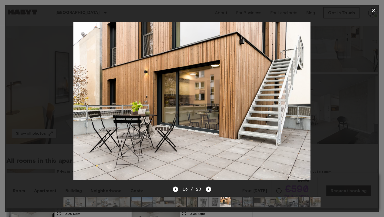
click at [371, 13] on icon "button" at bounding box center [374, 10] width 6 height 6
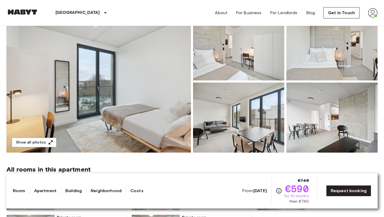
scroll to position [63, 0]
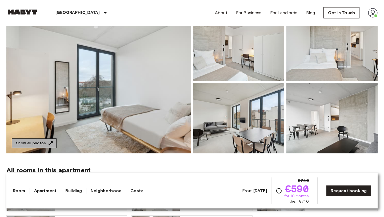
click at [49, 145] on icon "button" at bounding box center [50, 142] width 5 height 5
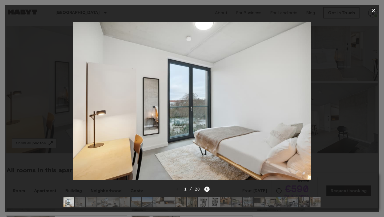
click at [207, 188] on icon "Next image" at bounding box center [207, 189] width 1 height 2
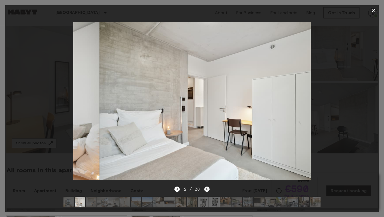
click at [207, 188] on icon "Next image" at bounding box center [207, 189] width 1 height 2
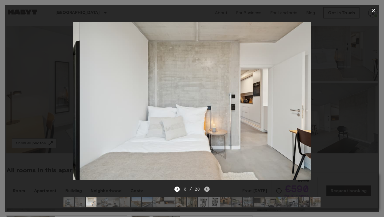
click at [207, 188] on icon "Next image" at bounding box center [207, 189] width 1 height 2
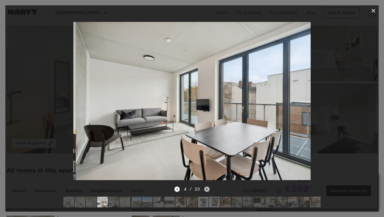
click at [207, 188] on icon "Next image" at bounding box center [207, 189] width 1 height 2
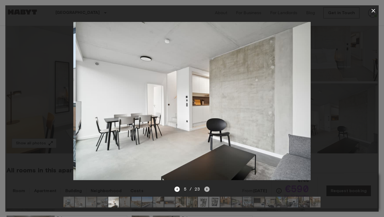
click at [207, 188] on icon "Next image" at bounding box center [207, 189] width 1 height 2
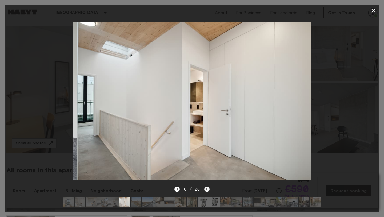
click at [207, 188] on icon "Next image" at bounding box center [207, 189] width 1 height 2
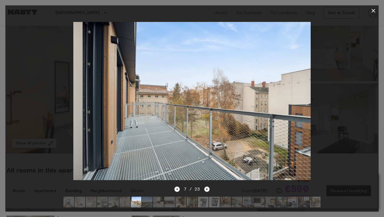
click at [207, 188] on icon "Next image" at bounding box center [207, 189] width 1 height 2
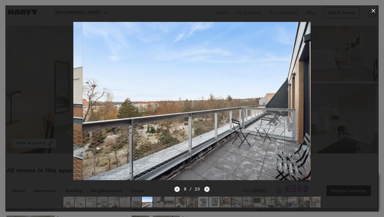
click at [207, 188] on icon "Next image" at bounding box center [207, 189] width 1 height 2
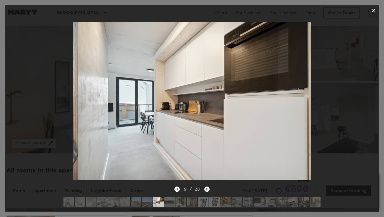
click at [207, 188] on icon "Next image" at bounding box center [207, 189] width 1 height 2
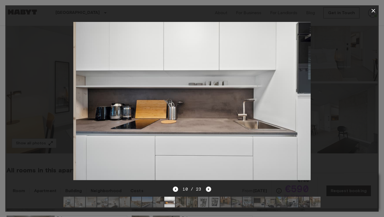
click at [206, 188] on icon "Next image" at bounding box center [208, 188] width 5 height 5
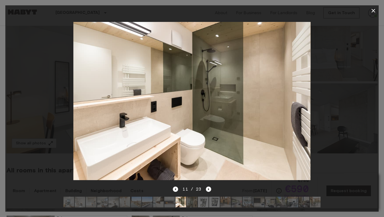
click at [372, 12] on icon "button" at bounding box center [374, 11] width 4 height 4
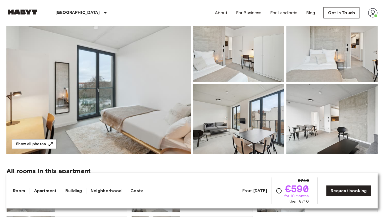
scroll to position [64, 0]
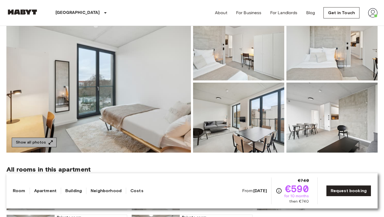
click at [50, 144] on icon "button" at bounding box center [50, 142] width 5 height 5
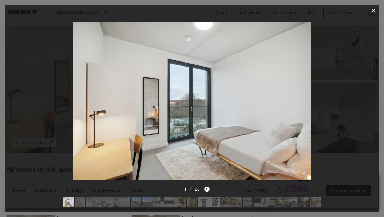
click at [206, 190] on icon "Next image" at bounding box center [207, 188] width 5 height 5
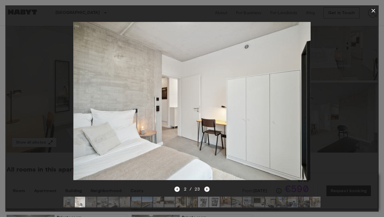
click at [206, 190] on icon "Next image" at bounding box center [207, 188] width 5 height 5
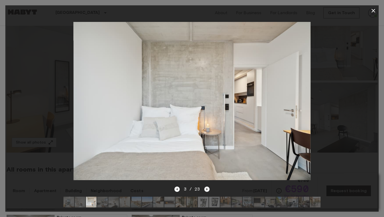
click at [206, 190] on icon "Next image" at bounding box center [207, 188] width 5 height 5
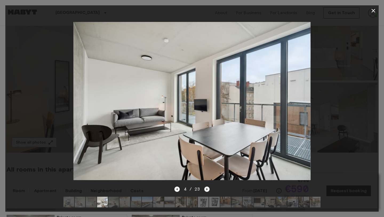
click at [206, 190] on icon "Next image" at bounding box center [207, 188] width 5 height 5
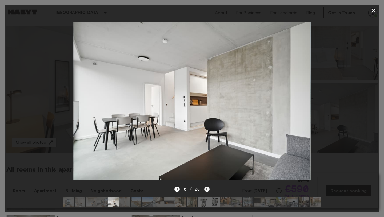
click at [206, 190] on icon "Next image" at bounding box center [207, 188] width 5 height 5
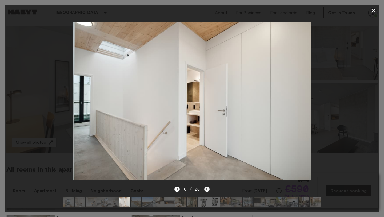
click at [206, 190] on icon "Next image" at bounding box center [207, 188] width 5 height 5
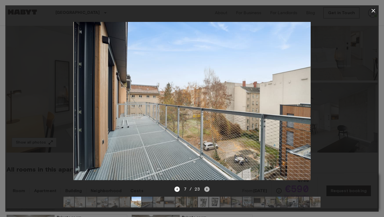
click at [206, 190] on icon "Next image" at bounding box center [207, 188] width 5 height 5
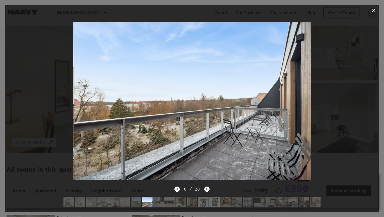
click at [206, 190] on icon "Next image" at bounding box center [207, 188] width 5 height 5
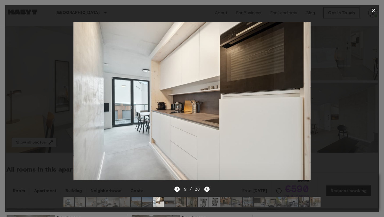
click at [206, 191] on icon "Next image" at bounding box center [207, 188] width 5 height 5
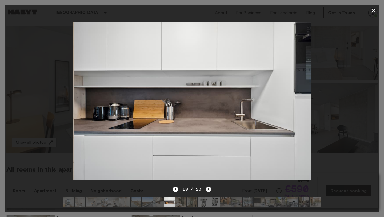
click at [206, 191] on icon "Next image" at bounding box center [208, 188] width 5 height 5
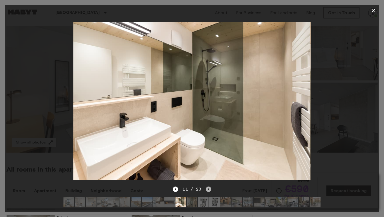
click at [206, 191] on icon "Next image" at bounding box center [208, 188] width 5 height 5
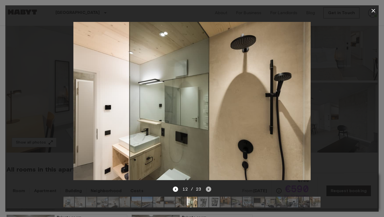
click at [206, 190] on icon "Next image" at bounding box center [208, 188] width 5 height 5
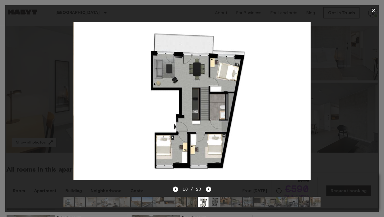
click at [377, 11] on icon "button" at bounding box center [374, 10] width 6 height 6
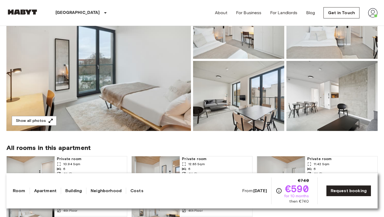
scroll to position [85, 0]
click at [46, 119] on button "Show all photos" at bounding box center [34, 121] width 45 height 10
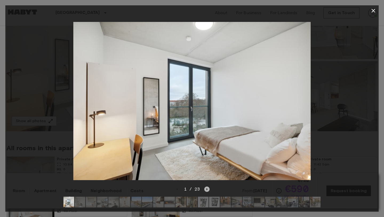
click at [207, 188] on icon "Next image" at bounding box center [207, 189] width 1 height 2
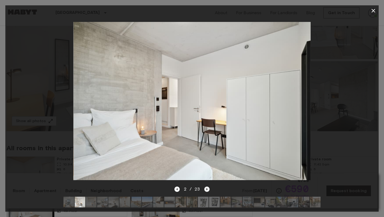
click at [207, 189] on icon "Next image" at bounding box center [207, 189] width 1 height 2
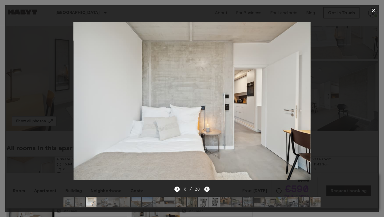
click at [206, 188] on icon "Next image" at bounding box center [207, 188] width 5 height 5
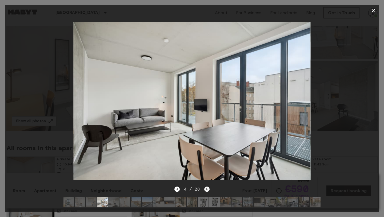
click at [207, 189] on icon "Next image" at bounding box center [207, 189] width 1 height 2
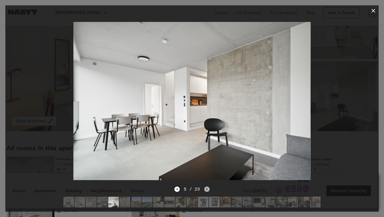
click at [207, 189] on icon "Next image" at bounding box center [207, 189] width 1 height 2
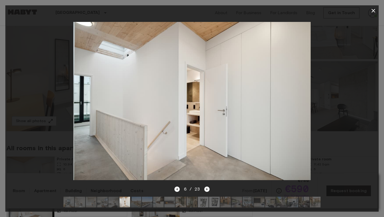
click at [374, 8] on icon "button" at bounding box center [374, 10] width 6 height 6
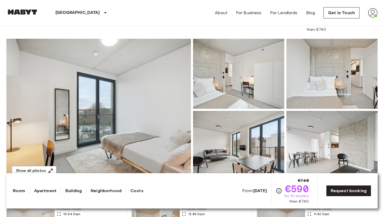
scroll to position [45, 0]
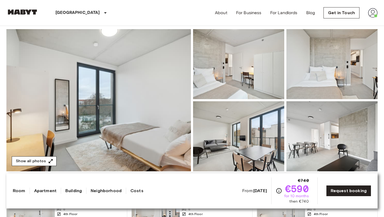
click at [51, 159] on icon "button" at bounding box center [51, 161] width 4 height 4
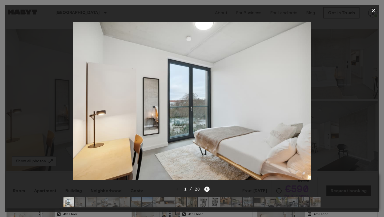
click at [207, 191] on icon "Next image" at bounding box center [207, 188] width 5 height 5
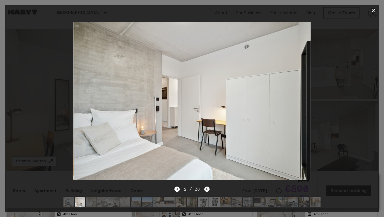
click at [207, 191] on icon "Next image" at bounding box center [207, 188] width 5 height 5
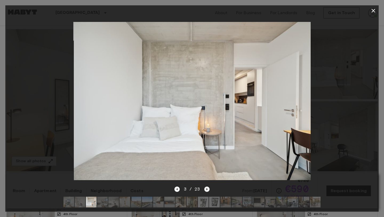
click at [207, 191] on icon "Next image" at bounding box center [207, 188] width 5 height 5
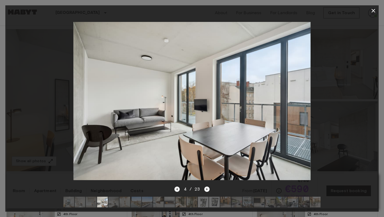
click at [178, 190] on icon "Previous image" at bounding box center [177, 188] width 5 height 5
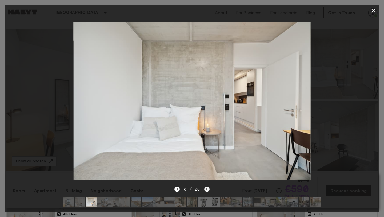
click at [208, 188] on icon "Next image" at bounding box center [207, 188] width 5 height 5
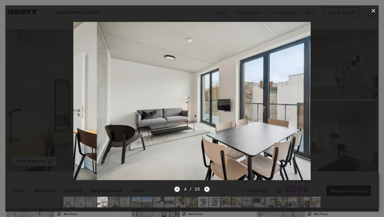
click at [208, 188] on icon "Next image" at bounding box center [207, 188] width 5 height 5
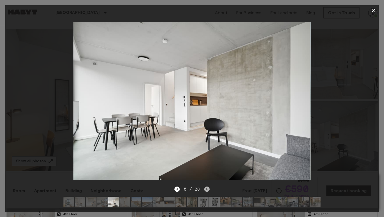
click at [207, 189] on icon "Next image" at bounding box center [207, 189] width 1 height 2
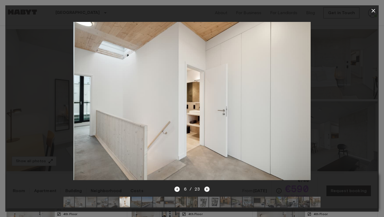
click at [206, 188] on icon "Next image" at bounding box center [207, 188] width 5 height 5
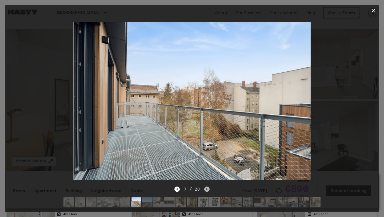
click at [207, 190] on icon "Next image" at bounding box center [207, 188] width 5 height 5
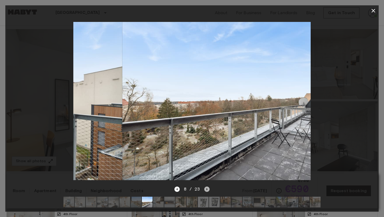
click at [207, 190] on icon "Next image" at bounding box center [207, 188] width 5 height 5
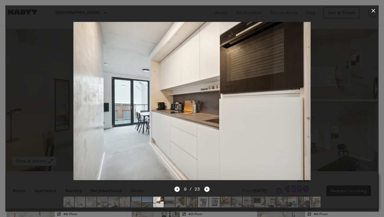
click at [376, 12] on icon "button" at bounding box center [374, 10] width 6 height 6
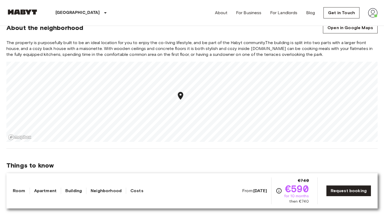
scroll to position [461, 0]
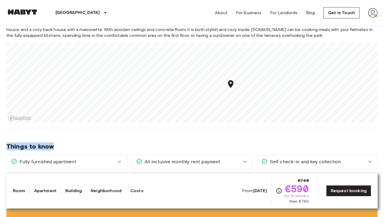
click at [198, 121] on div "Europe Germany Berlin Private room Private room From Oct 4 2025 Hermannstraße 1…" at bounding box center [192, 196] width 384 height 1262
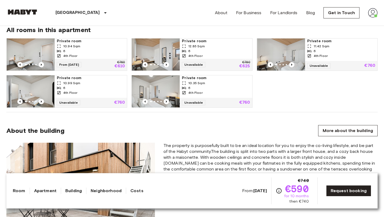
scroll to position [0, 0]
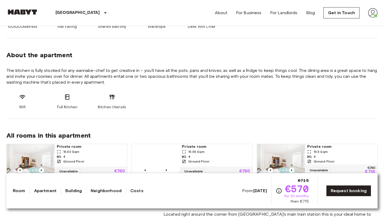
scroll to position [151, 0]
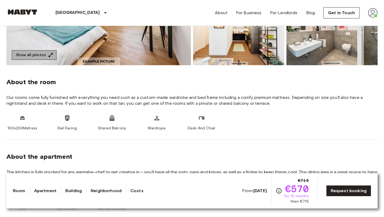
click at [45, 57] on button "Show all photos" at bounding box center [34, 55] width 45 height 10
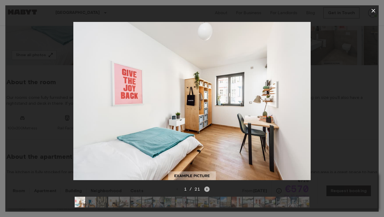
click at [207, 190] on icon "Next image" at bounding box center [207, 188] width 5 height 5
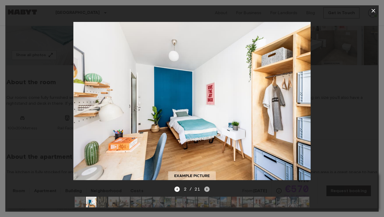
click at [207, 190] on icon "Next image" at bounding box center [207, 188] width 5 height 5
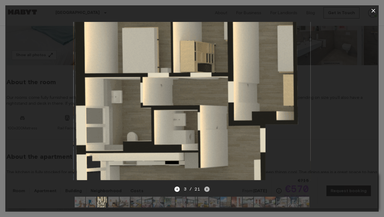
click at [206, 191] on icon "Next image" at bounding box center [207, 188] width 5 height 5
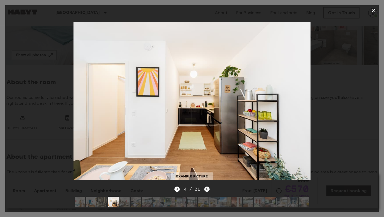
click at [206, 191] on icon "Next image" at bounding box center [207, 188] width 5 height 5
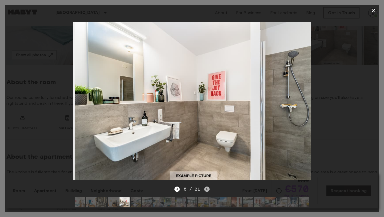
click at [206, 191] on icon "Next image" at bounding box center [207, 188] width 5 height 5
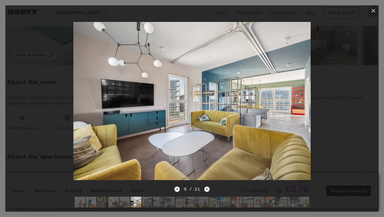
click at [373, 10] on icon "button" at bounding box center [374, 10] width 6 height 6
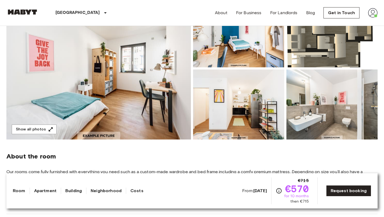
scroll to position [0, 0]
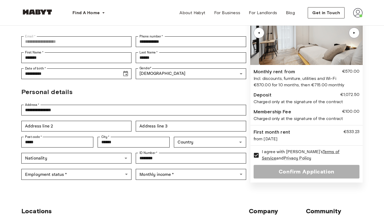
scroll to position [66, 0]
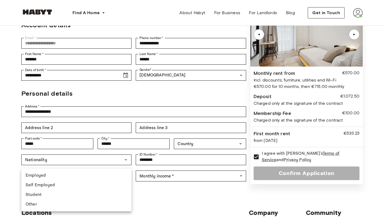
click at [117, 162] on body "**********" at bounding box center [192, 185] width 384 height 503
click at [57, 192] on li "Student" at bounding box center [76, 195] width 110 height 10
type input "*******"
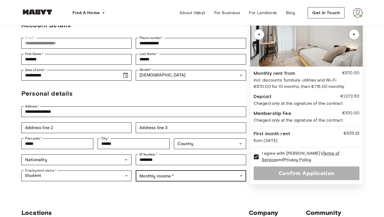
click at [192, 167] on body "**********" at bounding box center [192, 185] width 384 height 503
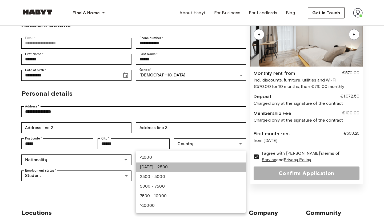
click at [192, 167] on li "1000 - 2500" at bounding box center [191, 167] width 110 height 10
type input "**********"
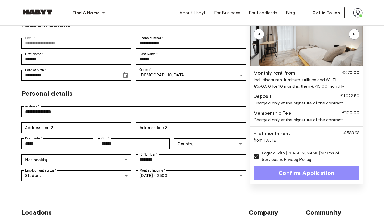
click at [274, 166] on button "Confirm Application" at bounding box center [307, 173] width 106 height 14
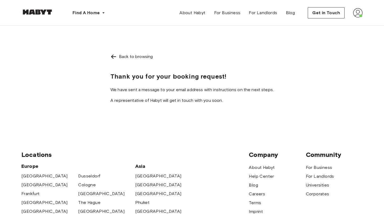
click at [114, 54] on img at bounding box center [114, 56] width 6 height 6
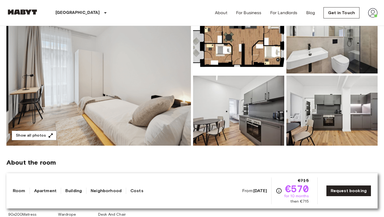
scroll to position [72, 0]
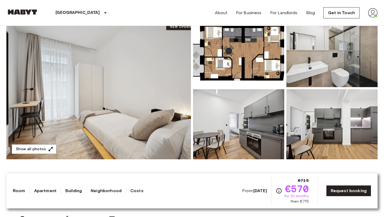
scroll to position [54, 0]
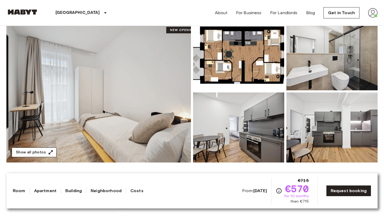
click at [40, 154] on button "Show all photos" at bounding box center [34, 152] width 45 height 10
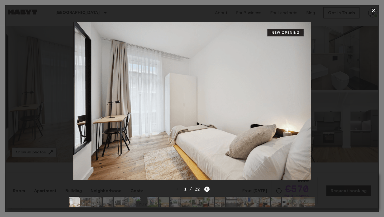
click at [207, 190] on icon "Next image" at bounding box center [207, 188] width 5 height 5
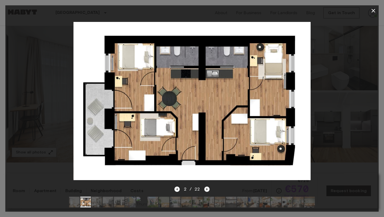
click at [207, 190] on icon "Next image" at bounding box center [207, 188] width 5 height 5
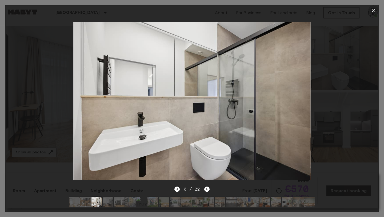
click at [372, 11] on icon "button" at bounding box center [374, 10] width 6 height 6
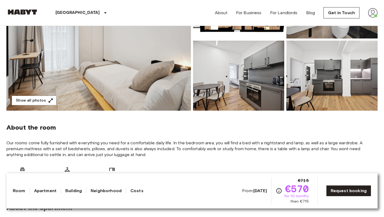
scroll to position [92, 0]
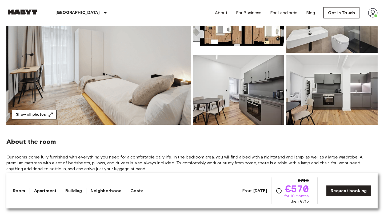
click at [36, 116] on button "Show all photos" at bounding box center [34, 115] width 45 height 10
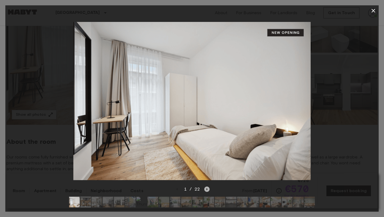
click at [207, 190] on icon "Next image" at bounding box center [207, 188] width 5 height 5
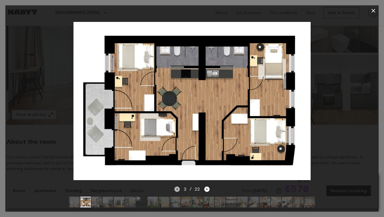
click at [180, 188] on icon "Previous image" at bounding box center [177, 188] width 5 height 5
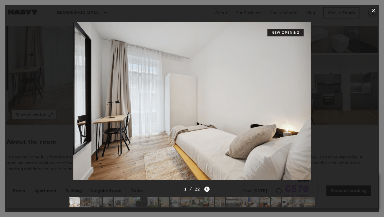
click at [209, 190] on icon "Next image" at bounding box center [207, 188] width 5 height 5
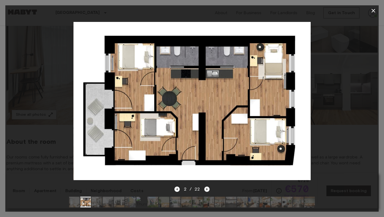
click at [209, 191] on icon "Next image" at bounding box center [207, 188] width 5 height 5
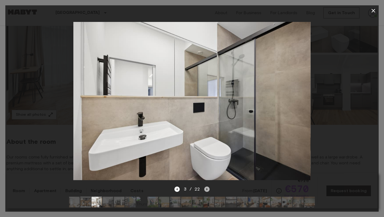
click at [209, 190] on icon "Next image" at bounding box center [207, 188] width 5 height 5
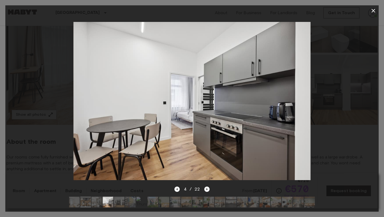
click at [178, 194] on div at bounding box center [192, 201] width 255 height 19
click at [179, 190] on icon "Previous image" at bounding box center [177, 188] width 5 height 5
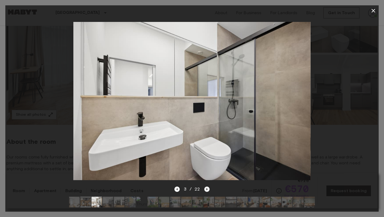
click at [205, 188] on icon "Next image" at bounding box center [207, 188] width 5 height 5
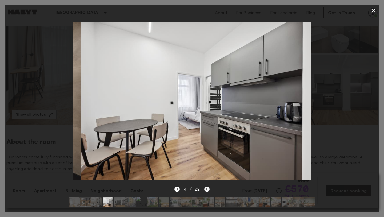
click at [205, 188] on icon "Next image" at bounding box center [207, 188] width 5 height 5
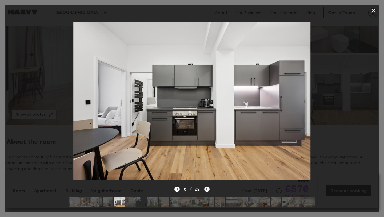
click at [205, 188] on icon "Next image" at bounding box center [207, 188] width 5 height 5
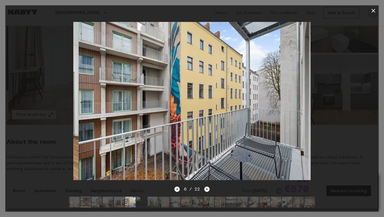
click at [205, 188] on icon "Next image" at bounding box center [207, 188] width 5 height 5
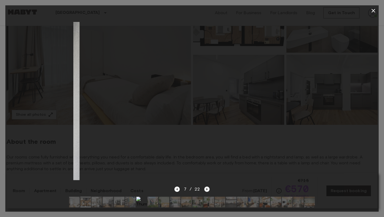
click at [205, 188] on icon "Next image" at bounding box center [207, 188] width 5 height 5
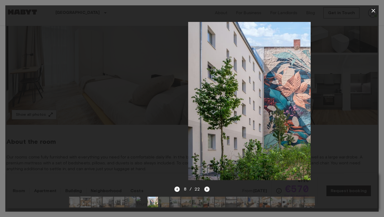
click at [205, 188] on icon "Next image" at bounding box center [207, 188] width 5 height 5
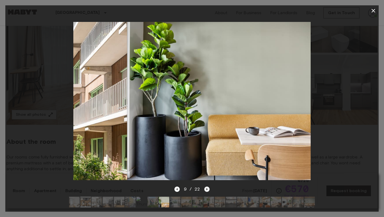
click at [205, 188] on icon "Next image" at bounding box center [207, 188] width 5 height 5
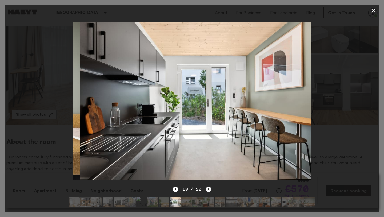
click at [204, 188] on div "10 / 22" at bounding box center [192, 189] width 38 height 6
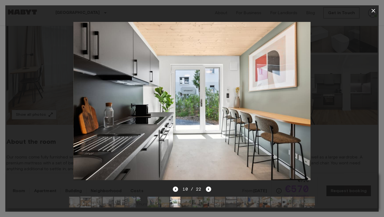
click at [205, 188] on div "10 / 22" at bounding box center [192, 189] width 38 height 6
click at [208, 188] on icon "Next image" at bounding box center [208, 189] width 1 height 2
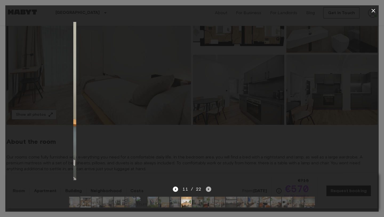
click at [208, 188] on icon "Next image" at bounding box center [208, 189] width 1 height 2
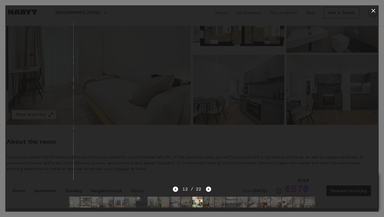
click at [208, 188] on icon "Next image" at bounding box center [208, 189] width 1 height 2
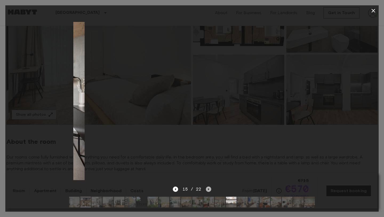
click at [208, 188] on icon "Next image" at bounding box center [208, 189] width 1 height 2
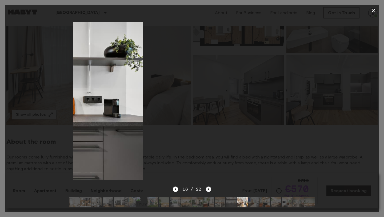
click at [208, 188] on icon "Next image" at bounding box center [208, 189] width 1 height 2
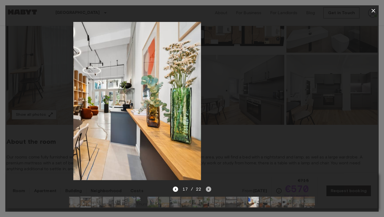
click at [208, 188] on icon "Next image" at bounding box center [208, 189] width 1 height 2
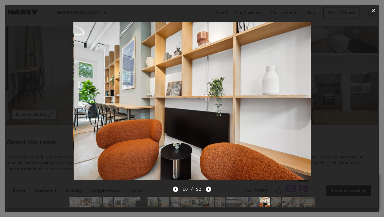
click at [374, 12] on icon "button" at bounding box center [374, 10] width 6 height 6
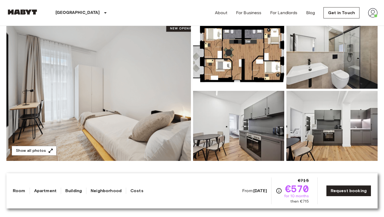
scroll to position [56, 0]
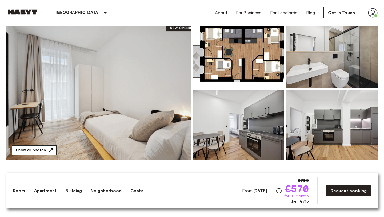
click at [52, 150] on icon "button" at bounding box center [50, 149] width 5 height 5
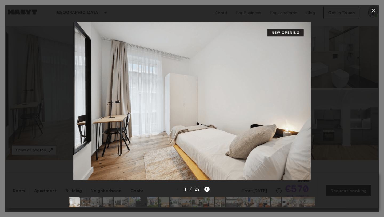
click at [374, 10] on icon "button" at bounding box center [374, 11] width 4 height 4
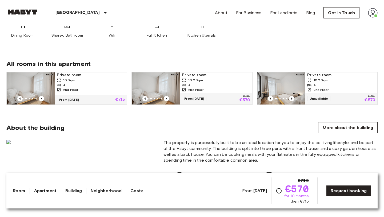
scroll to position [326, 0]
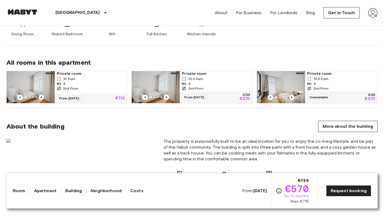
click at [106, 83] on div "4" at bounding box center [91, 83] width 68 height 5
click at [177, 90] on img at bounding box center [156, 87] width 48 height 32
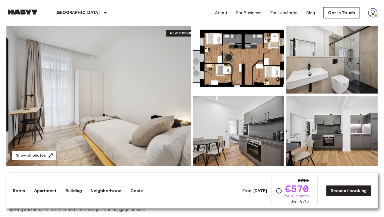
scroll to position [53, 0]
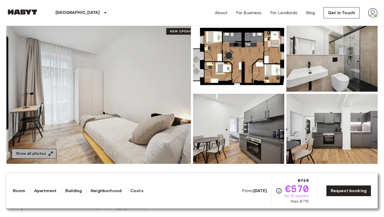
click at [41, 154] on button "Show all photos" at bounding box center [34, 154] width 45 height 10
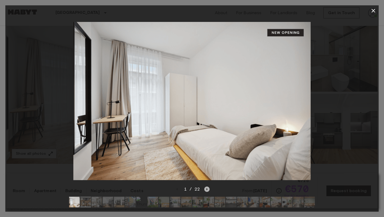
click at [207, 188] on icon "Next image" at bounding box center [207, 188] width 5 height 5
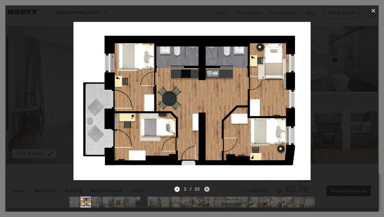
click at [207, 190] on icon "Next image" at bounding box center [207, 188] width 5 height 5
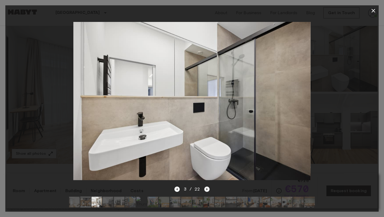
click at [207, 189] on icon "Next image" at bounding box center [207, 188] width 5 height 5
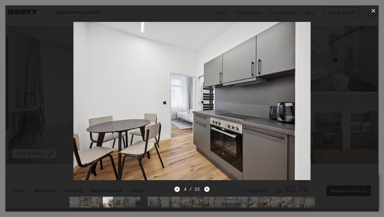
click at [207, 189] on icon "Next image" at bounding box center [207, 188] width 5 height 5
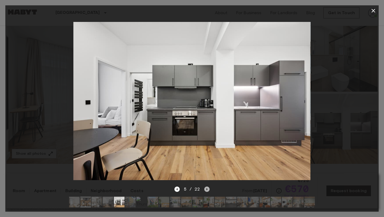
click at [207, 189] on icon "Next image" at bounding box center [207, 188] width 5 height 5
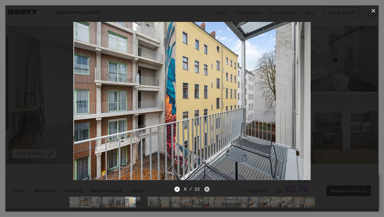
click at [207, 189] on icon "Next image" at bounding box center [207, 188] width 5 height 5
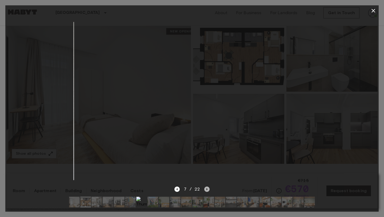
click at [207, 189] on icon "Next image" at bounding box center [207, 188] width 5 height 5
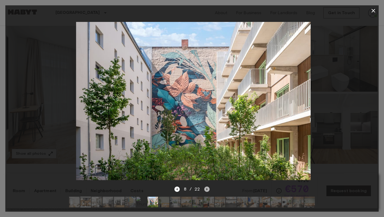
click at [207, 189] on icon "Next image" at bounding box center [207, 188] width 5 height 5
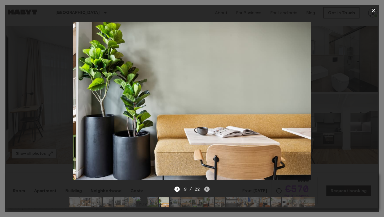
click at [207, 190] on icon "Next image" at bounding box center [207, 188] width 5 height 5
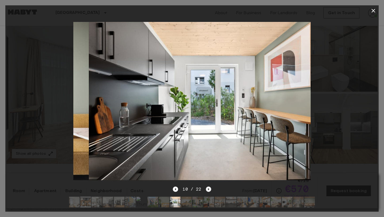
click at [207, 190] on icon "Next image" at bounding box center [208, 188] width 5 height 5
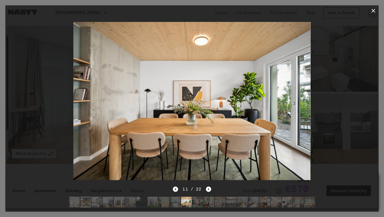
click at [175, 188] on icon "Previous image" at bounding box center [175, 188] width 5 height 5
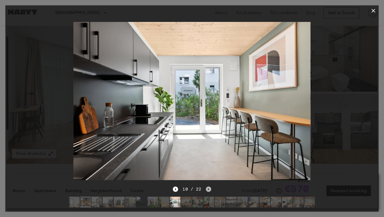
click at [211, 189] on icon "Next image" at bounding box center [208, 188] width 5 height 5
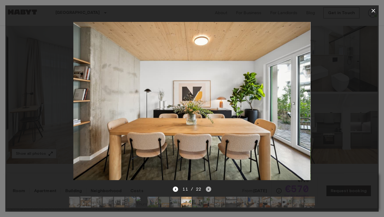
click at [211, 189] on icon "Next image" at bounding box center [208, 188] width 5 height 5
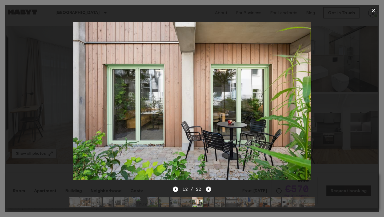
click at [211, 189] on icon "Next image" at bounding box center [208, 188] width 5 height 5
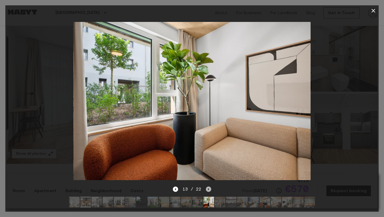
click at [211, 189] on icon "Next image" at bounding box center [208, 188] width 5 height 5
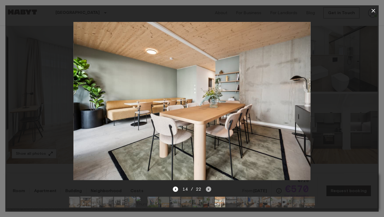
click at [211, 189] on icon "Next image" at bounding box center [208, 188] width 5 height 5
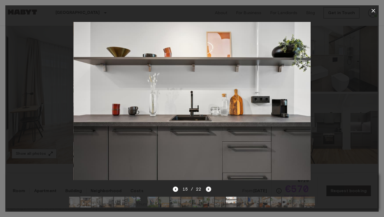
click at [210, 190] on icon "Next image" at bounding box center [208, 188] width 5 height 5
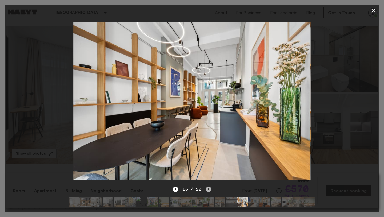
click at [210, 190] on icon "Next image" at bounding box center [208, 188] width 5 height 5
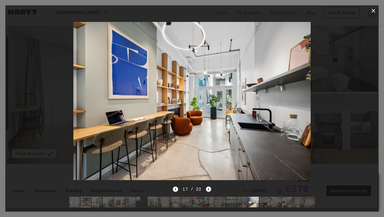
click at [210, 190] on icon "Next image" at bounding box center [208, 188] width 5 height 5
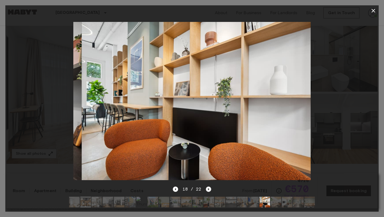
click at [210, 190] on icon "Next image" at bounding box center [208, 188] width 5 height 5
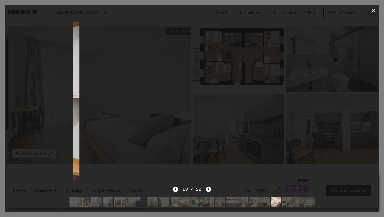
click at [210, 190] on icon "Next image" at bounding box center [208, 188] width 5 height 5
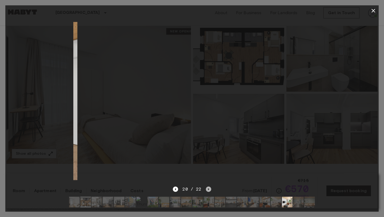
click at [210, 190] on icon "Next image" at bounding box center [208, 188] width 5 height 5
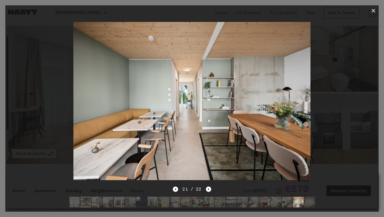
click at [376, 14] on icon "button" at bounding box center [374, 10] width 6 height 6
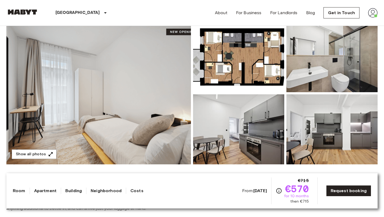
scroll to position [0, 0]
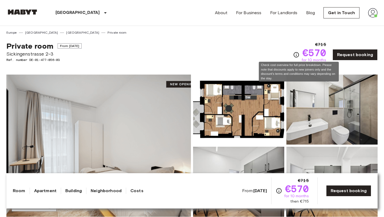
click at [296, 53] on icon "Check cost overview for full price breakdown. Please note that discounts apply …" at bounding box center [296, 55] width 6 height 6
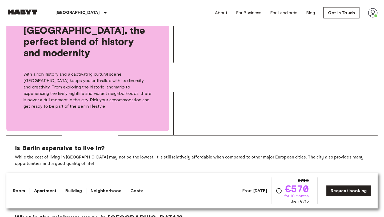
scroll to position [941, 0]
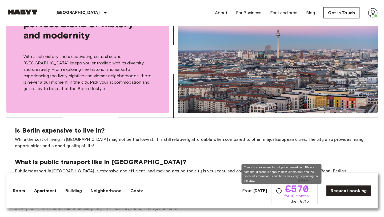
click at [281, 192] on icon "Check cost overview for full price breakdown. Please note that discounts apply …" at bounding box center [279, 190] width 6 height 6
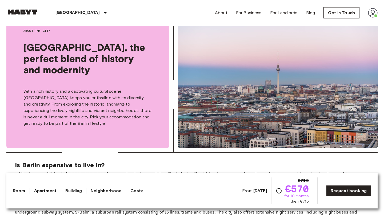
scroll to position [903, 0]
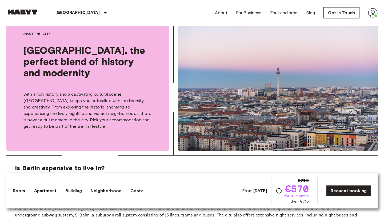
click at [132, 191] on link "Costs" at bounding box center [137, 190] width 13 height 6
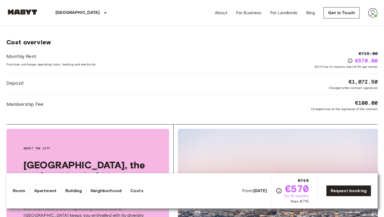
scroll to position [788, 0]
click at [280, 66] on div "Monthly Rent Furniture surcharge, operating costs, heating and electricity €715…" at bounding box center [192, 60] width 372 height 19
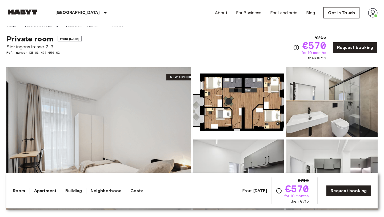
scroll to position [0, 0]
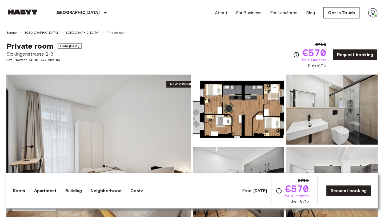
click at [374, 16] on img at bounding box center [373, 13] width 10 height 10
click at [341, 25] on li "Profile" at bounding box center [353, 23] width 53 height 10
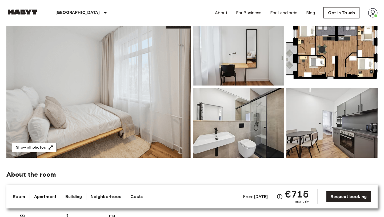
scroll to position [50, 0]
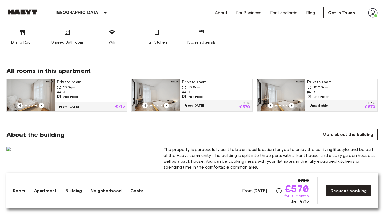
scroll to position [319, 0]
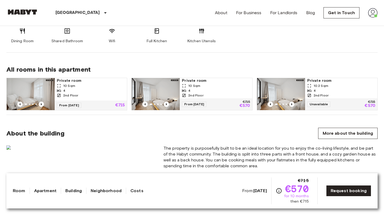
click at [282, 93] on img at bounding box center [281, 94] width 48 height 32
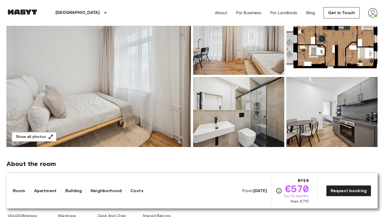
scroll to position [0, 0]
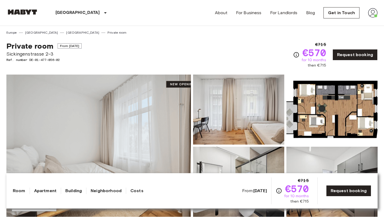
click at [370, 15] on img at bounding box center [373, 13] width 10 height 10
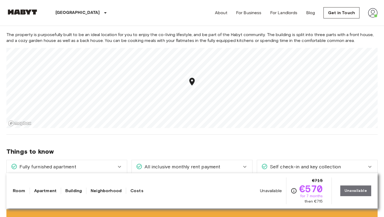
scroll to position [569, 0]
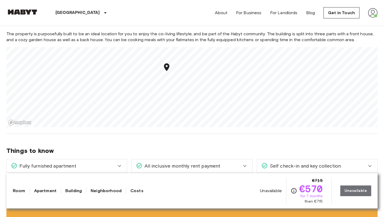
click at [154, 76] on div "[GEOGRAPHIC_DATA] [GEOGRAPHIC_DATA] [GEOGRAPHIC_DATA] Private room Private room…" at bounding box center [192, 144] width 384 height 1374
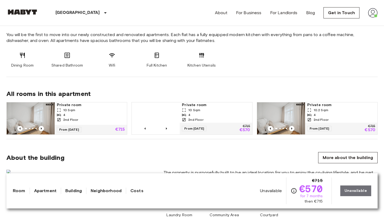
scroll to position [298, 0]
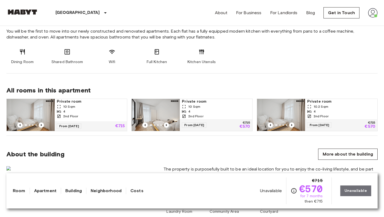
click at [183, 114] on icon at bounding box center [184, 116] width 4 height 4
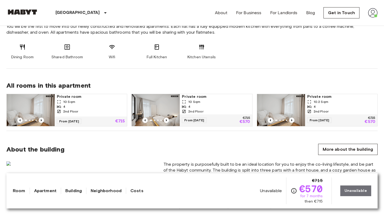
scroll to position [317, 0]
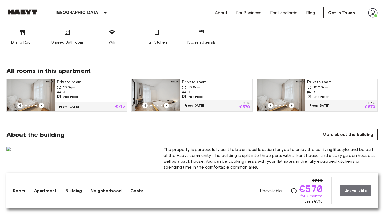
click at [217, 89] on div "10 Sqm" at bounding box center [216, 87] width 68 height 5
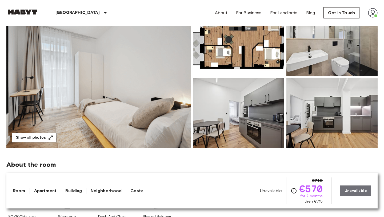
scroll to position [0, 0]
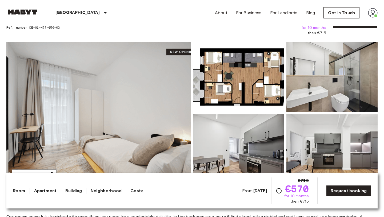
scroll to position [37, 0]
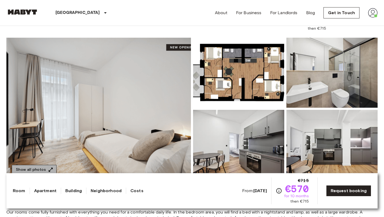
click at [35, 167] on button "Show all photos" at bounding box center [34, 170] width 45 height 10
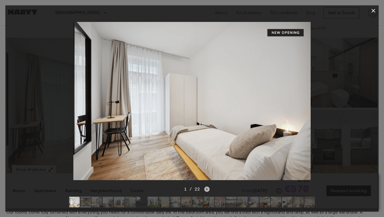
click at [209, 189] on icon "Next image" at bounding box center [207, 188] width 5 height 5
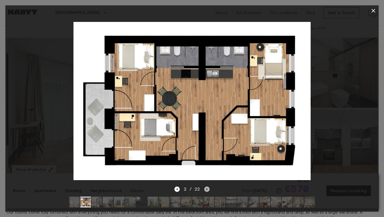
click at [209, 189] on icon "Next image" at bounding box center [207, 188] width 5 height 5
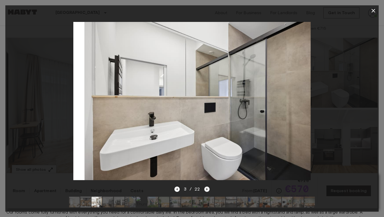
click at [209, 189] on icon "Next image" at bounding box center [207, 188] width 5 height 5
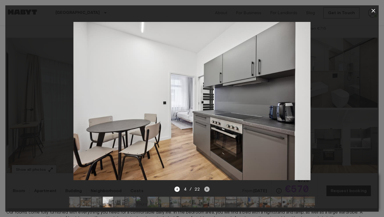
click at [209, 190] on icon "Next image" at bounding box center [207, 188] width 5 height 5
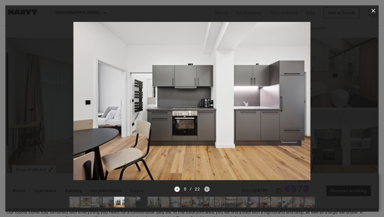
click at [209, 190] on icon "Next image" at bounding box center [207, 188] width 5 height 5
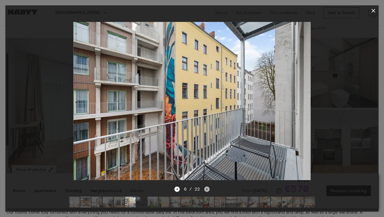
click at [209, 190] on icon "Next image" at bounding box center [207, 188] width 5 height 5
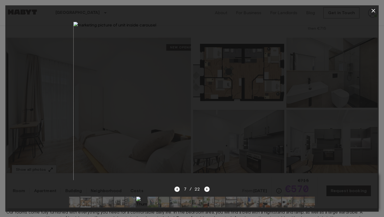
click at [178, 190] on icon "Previous image" at bounding box center [177, 188] width 5 height 5
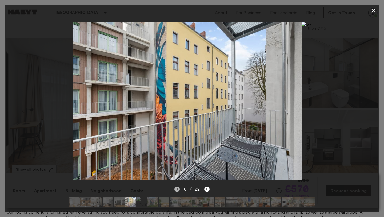
click at [178, 190] on icon "Previous image" at bounding box center [176, 189] width 1 height 2
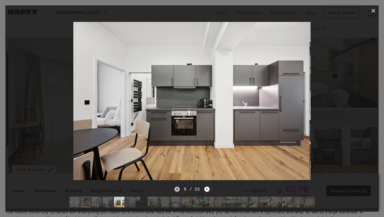
click at [178, 190] on icon "Previous image" at bounding box center [176, 189] width 1 height 2
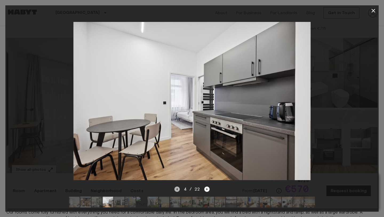
click at [178, 190] on icon "Previous image" at bounding box center [176, 189] width 1 height 2
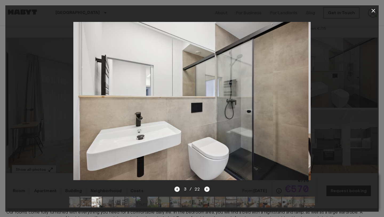
click at [178, 190] on icon "Previous image" at bounding box center [176, 189] width 1 height 2
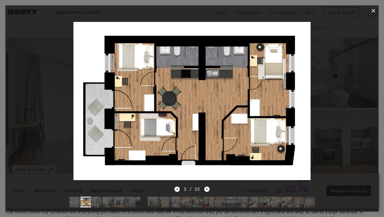
click at [373, 11] on icon "button" at bounding box center [374, 10] width 6 height 6
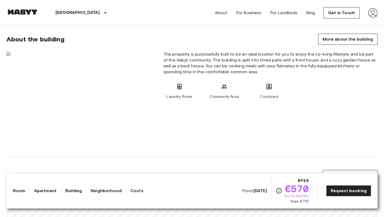
scroll to position [412, 0]
click at [11, 56] on img at bounding box center [80, 101] width 149 height 99
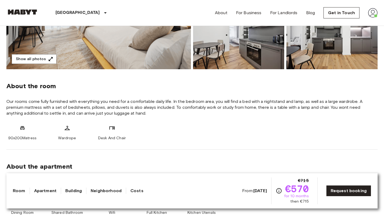
scroll to position [0, 0]
